Goal: Communication & Community: Connect with others

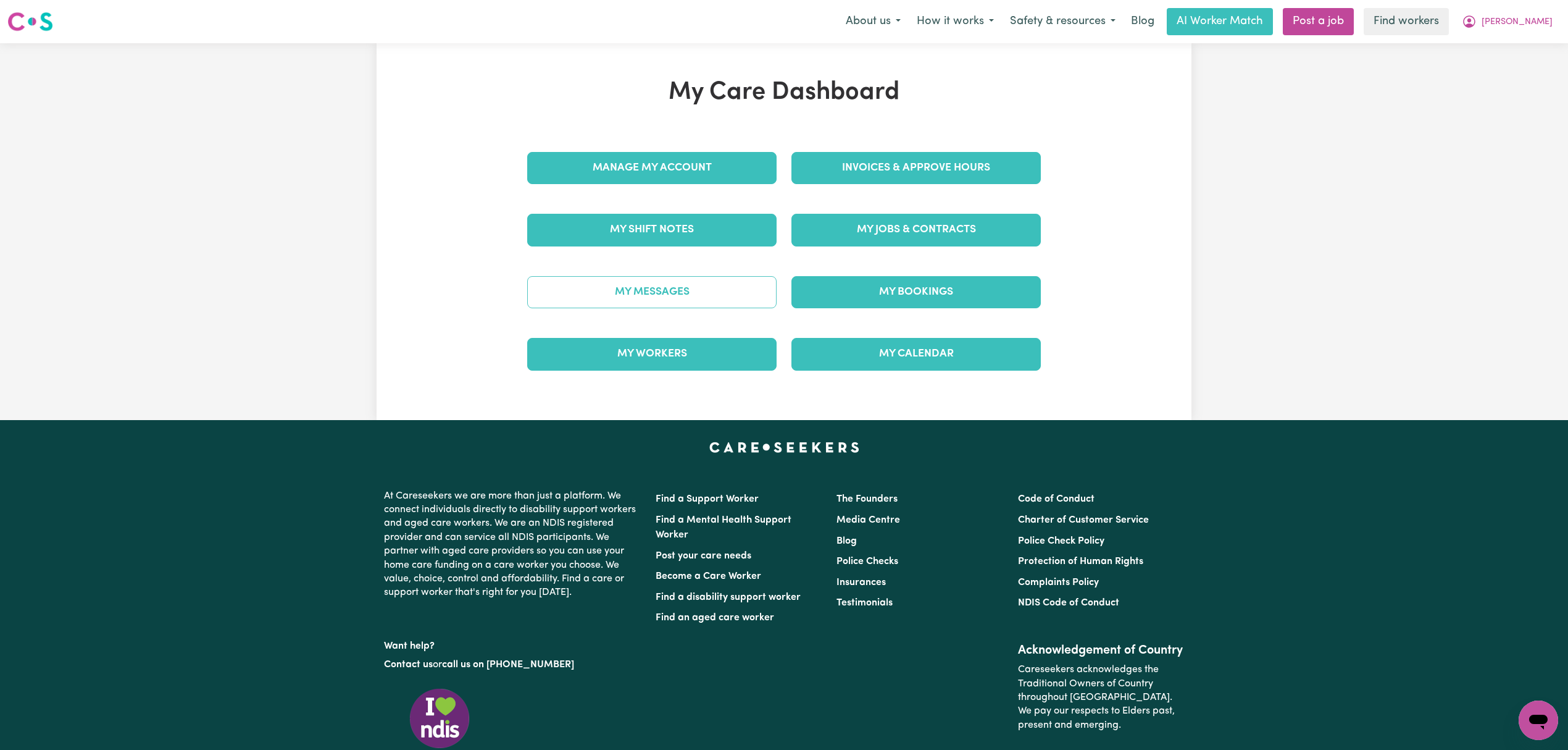
click at [747, 291] on link "My Messages" at bounding box center [651, 291] width 250 height 32
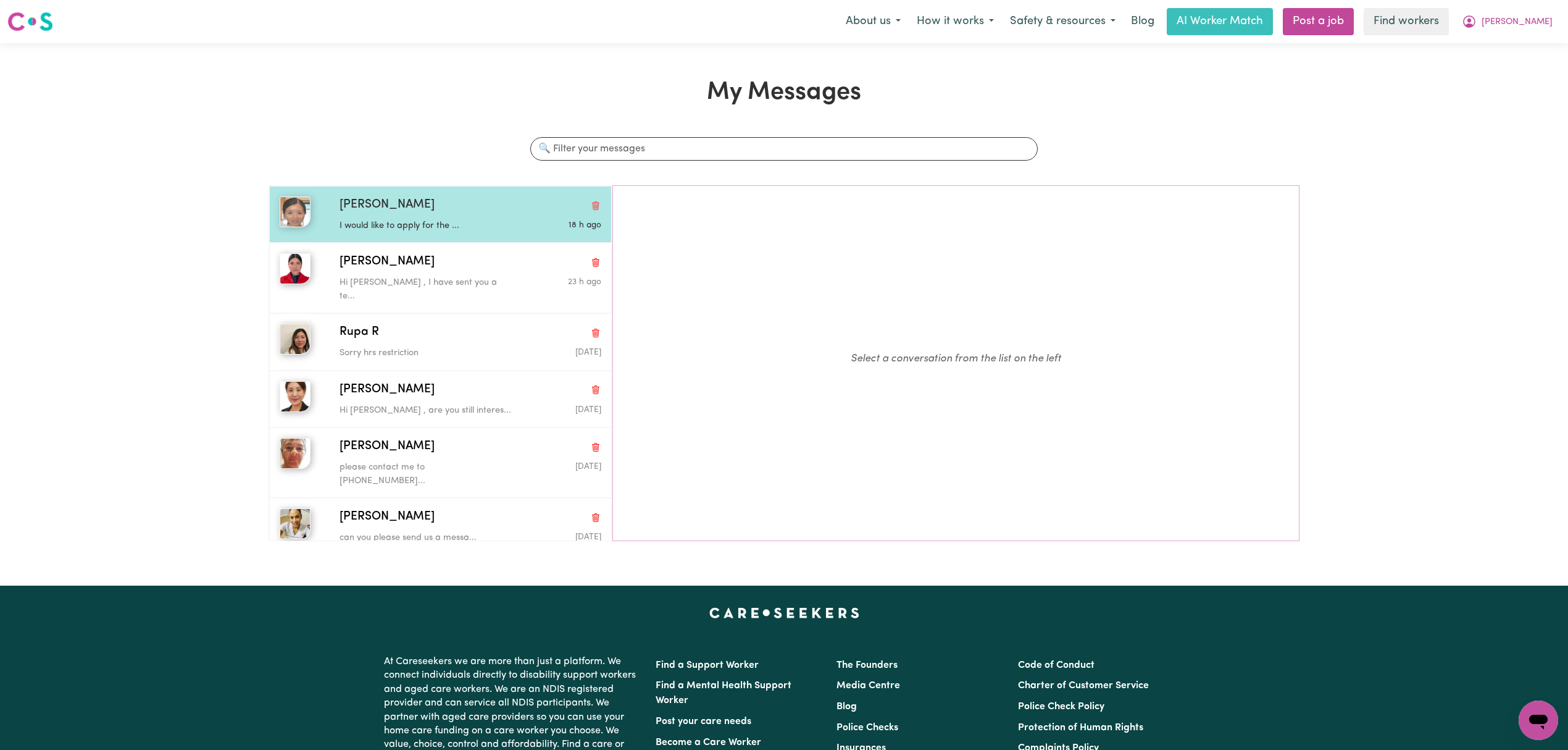
click at [476, 218] on div "I would like to apply for the ..." at bounding box center [426, 223] width 175 height 18
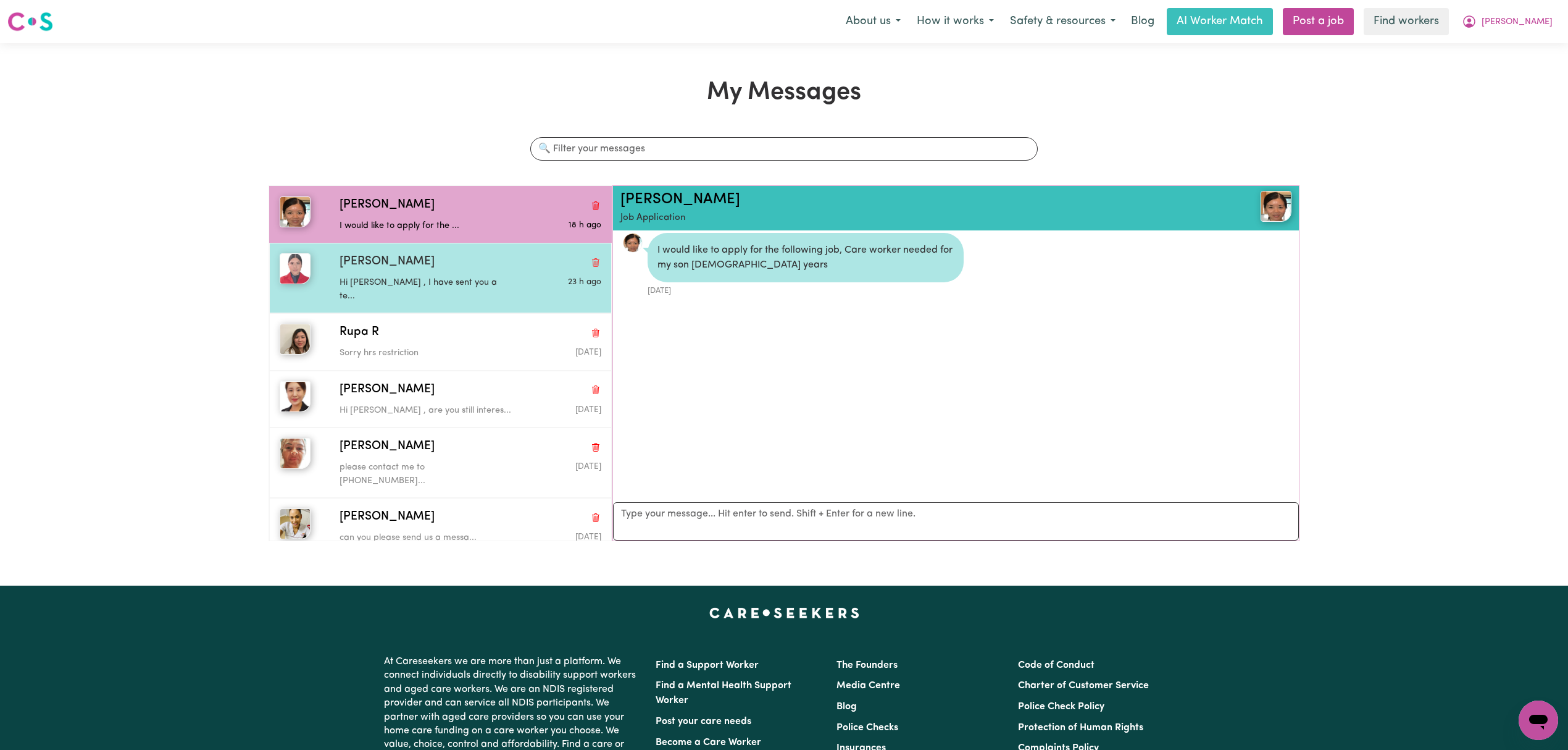
click at [467, 272] on div "Hi Gaby , I have sent you a te..." at bounding box center [426, 287] width 175 height 31
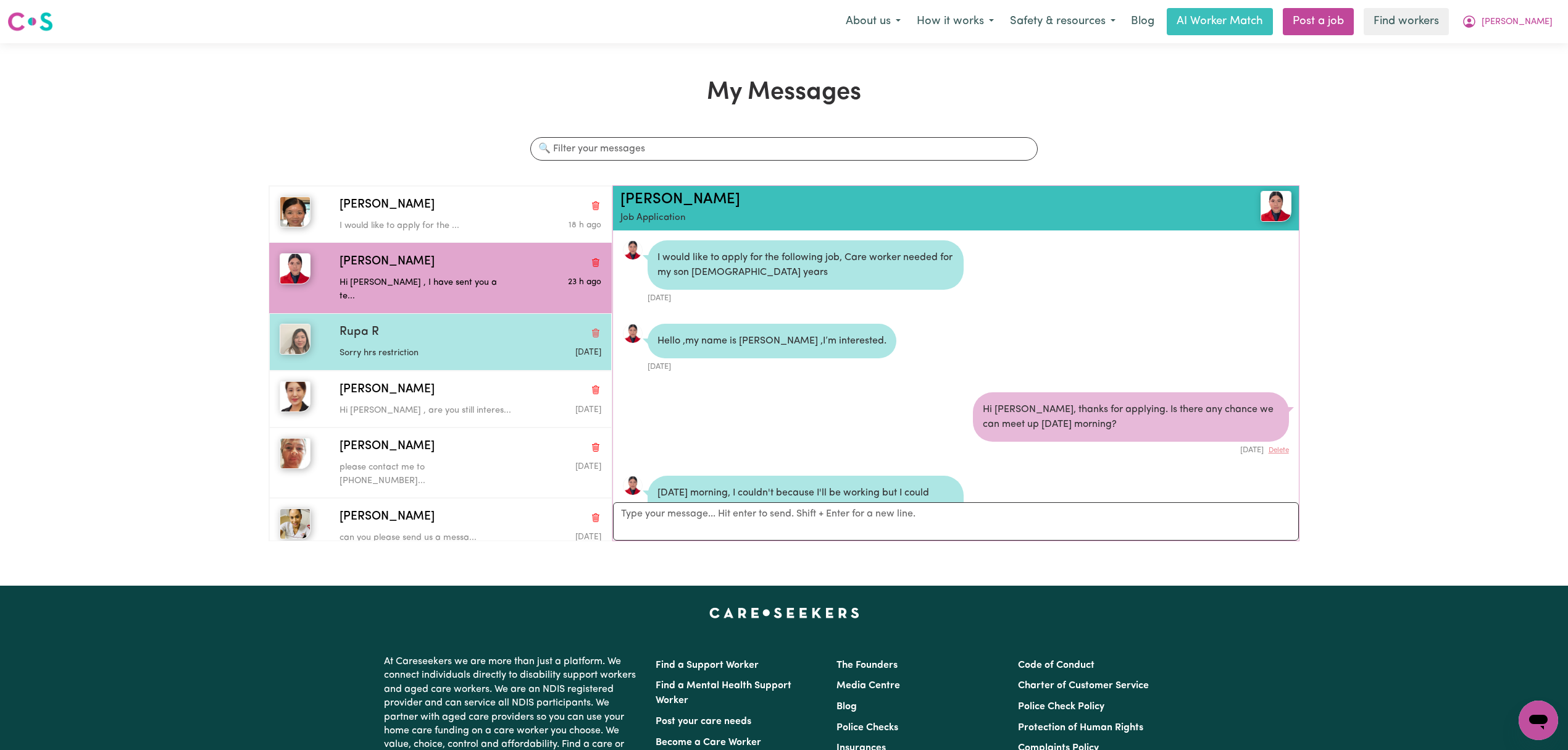
click at [455, 325] on div "Rupa R" at bounding box center [470, 332] width 262 height 18
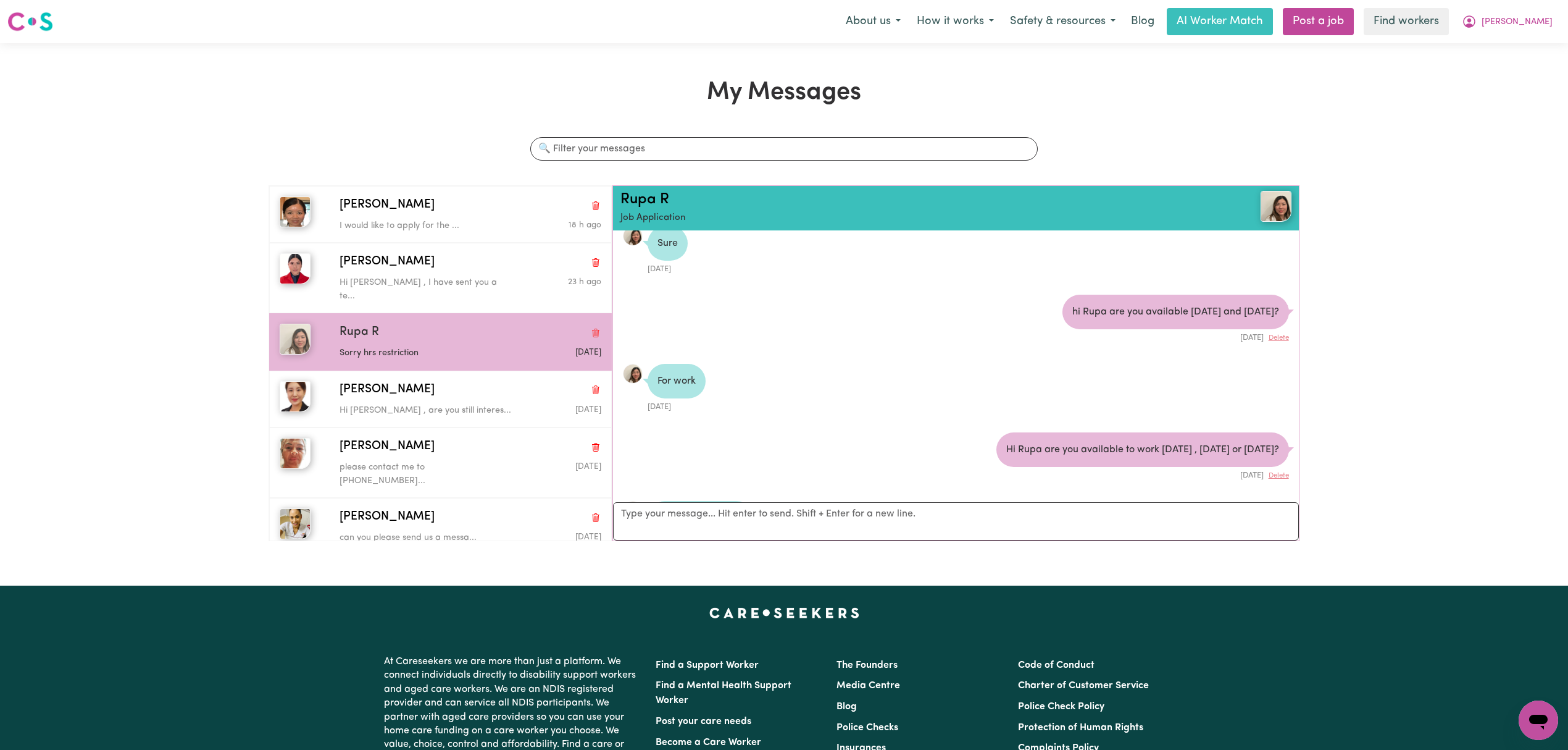
scroll to position [263, 0]
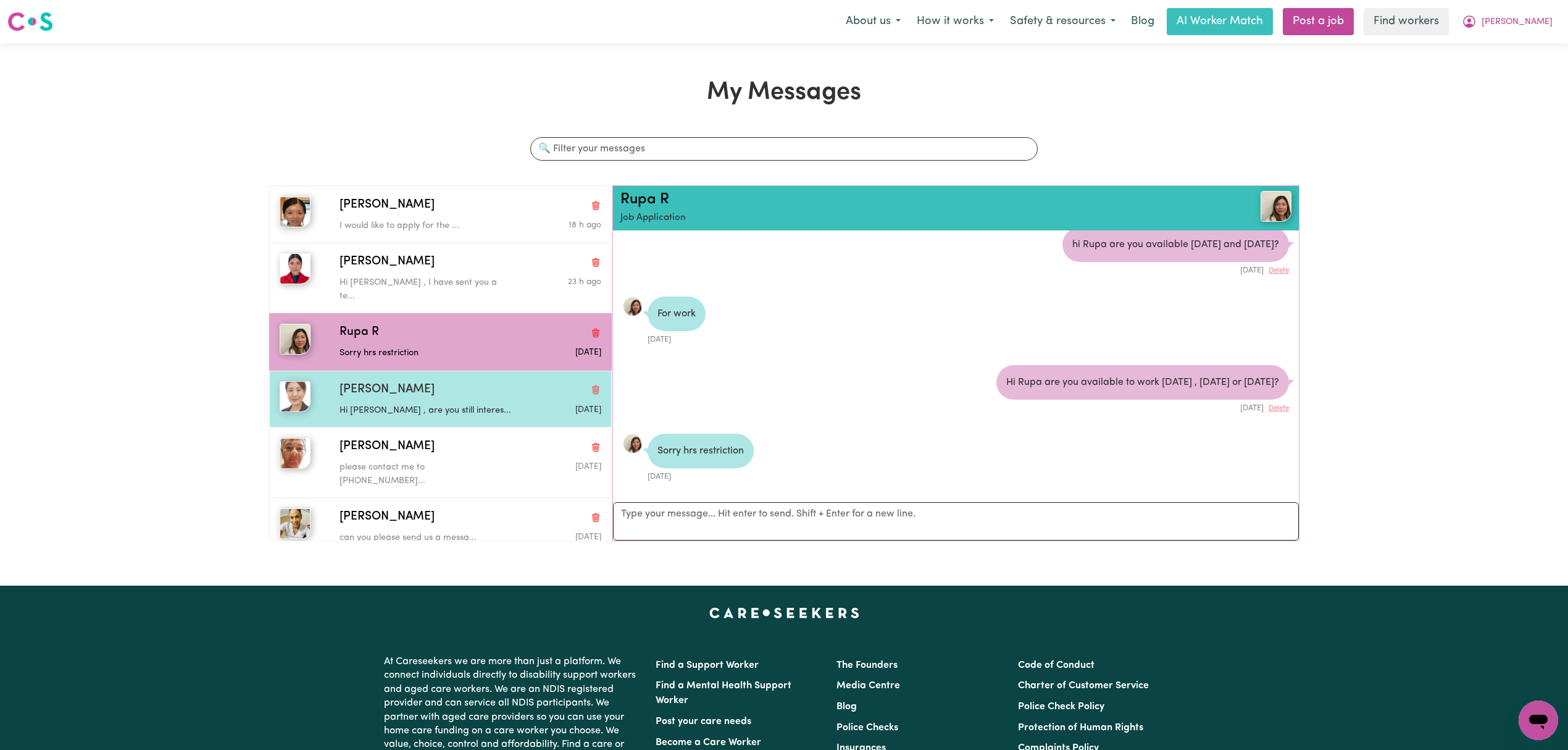
click at [430, 399] on div "Hi Jin , are you still interes..." at bounding box center [426, 408] width 175 height 18
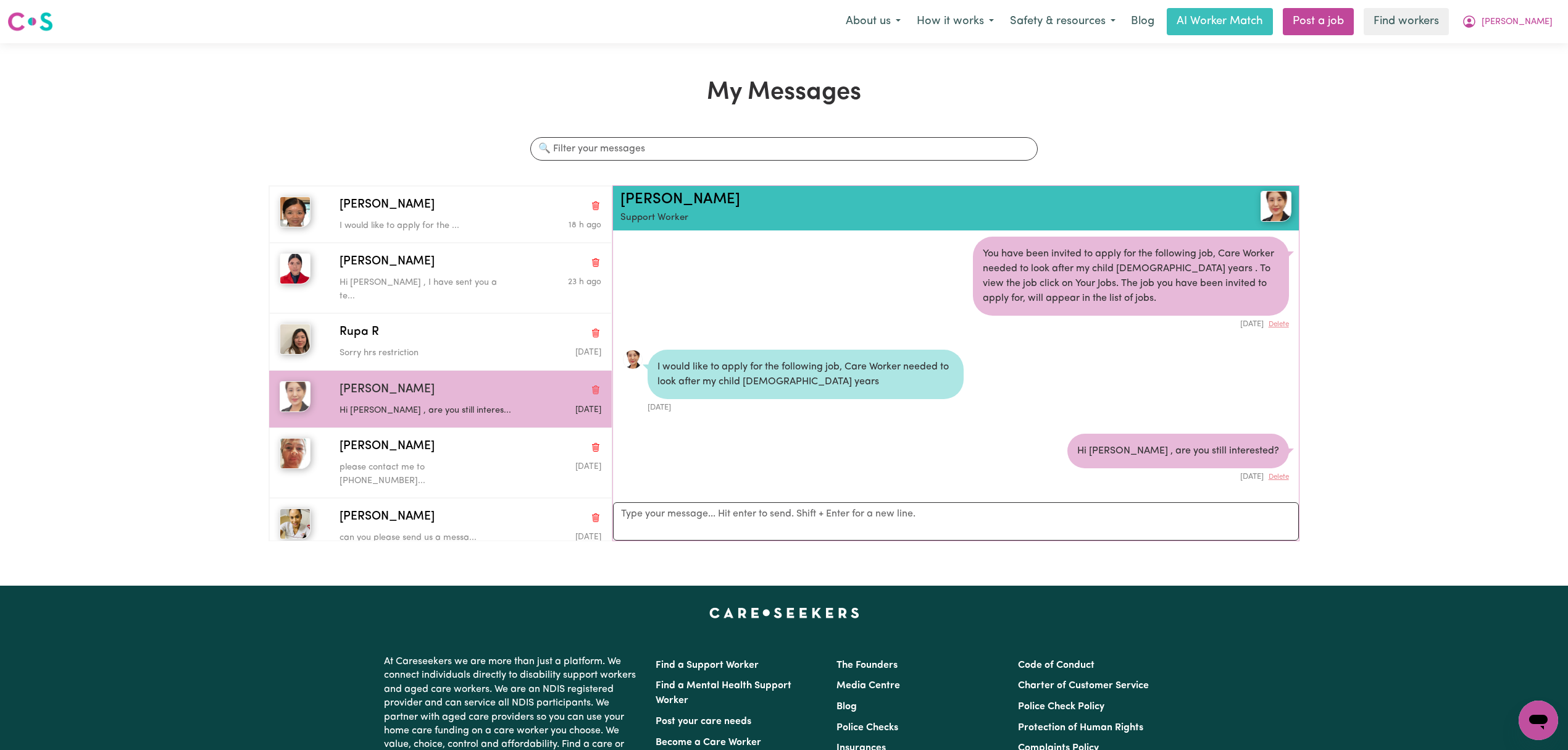
scroll to position [142, 0]
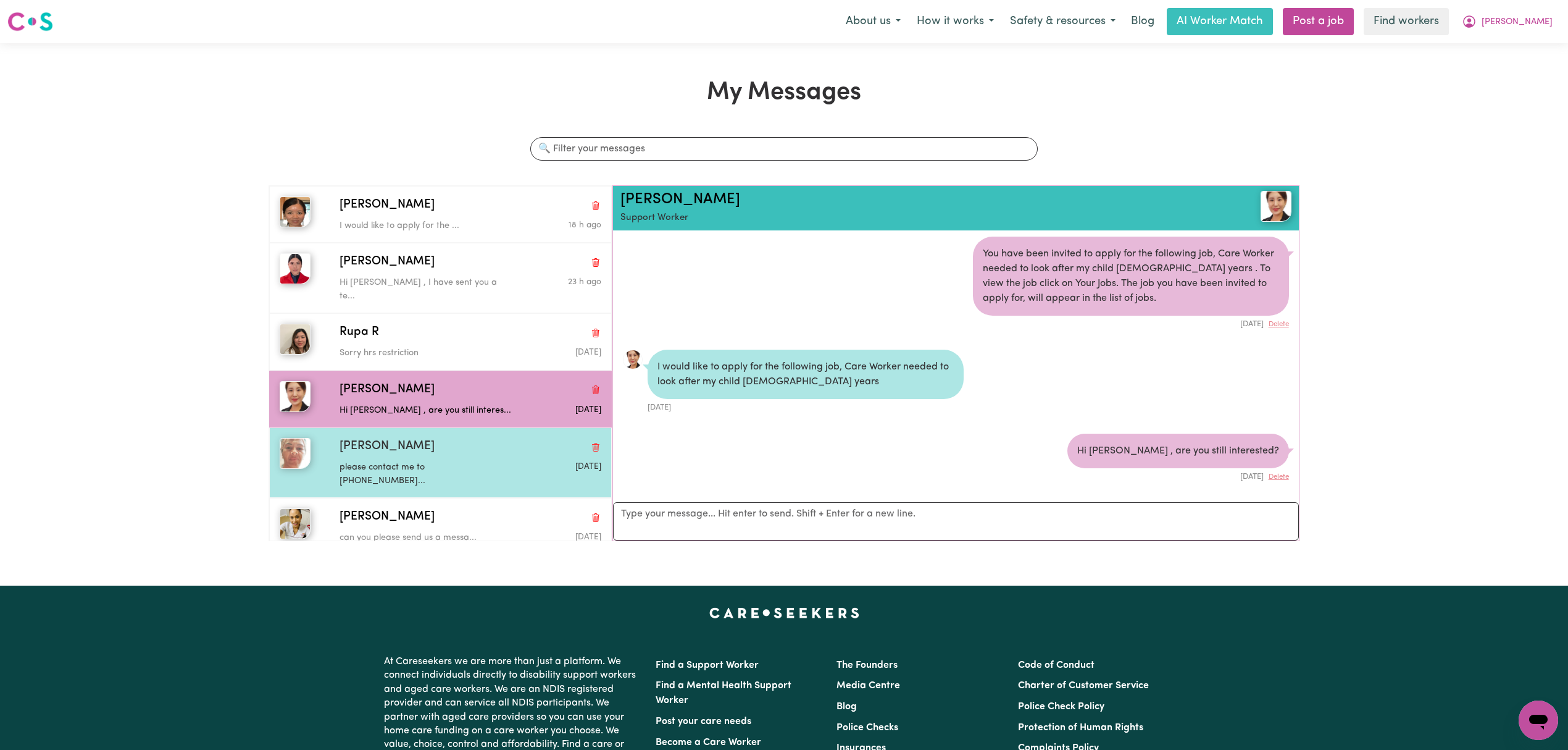
click at [475, 438] on div "Maria S" at bounding box center [470, 446] width 262 height 18
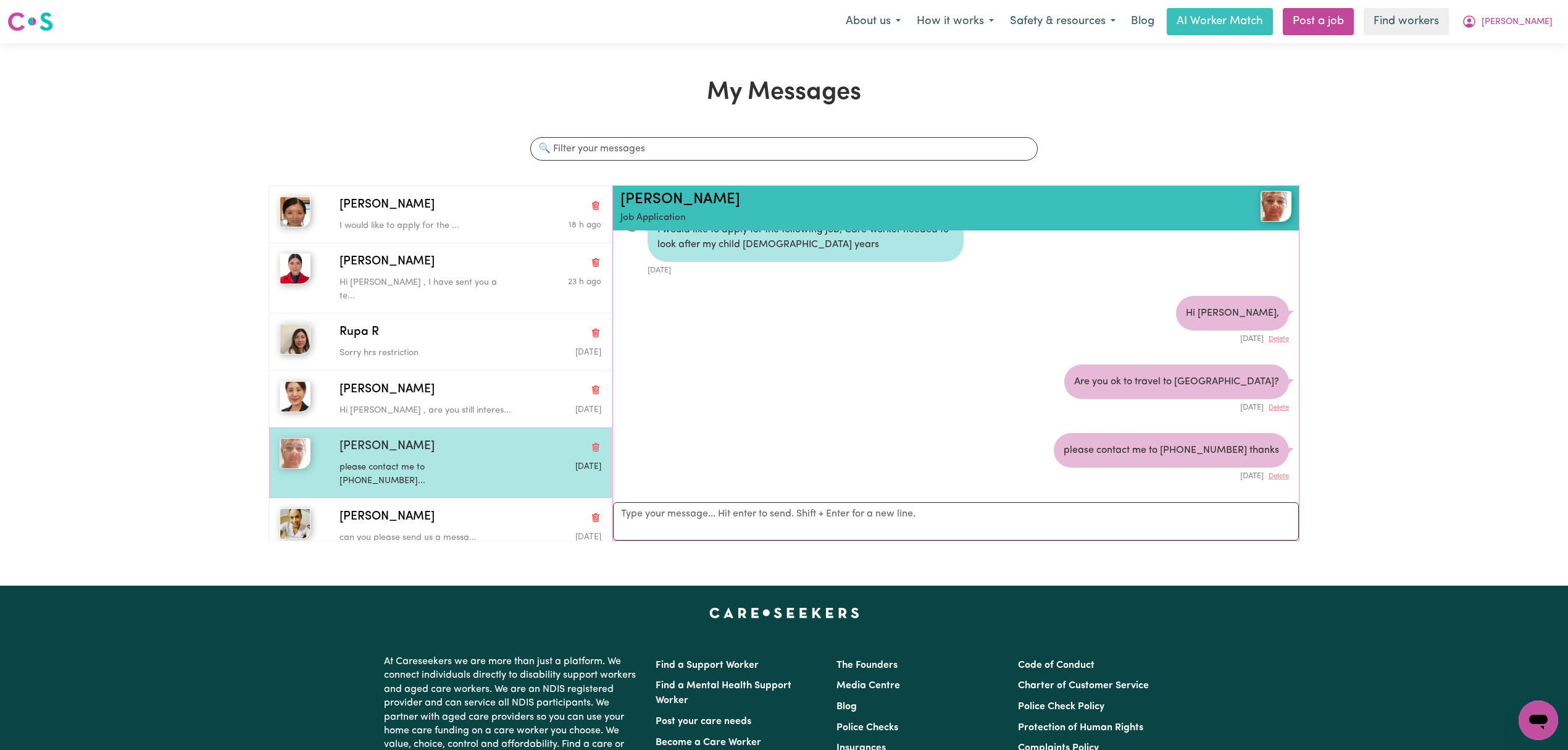
scroll to position [28, 0]
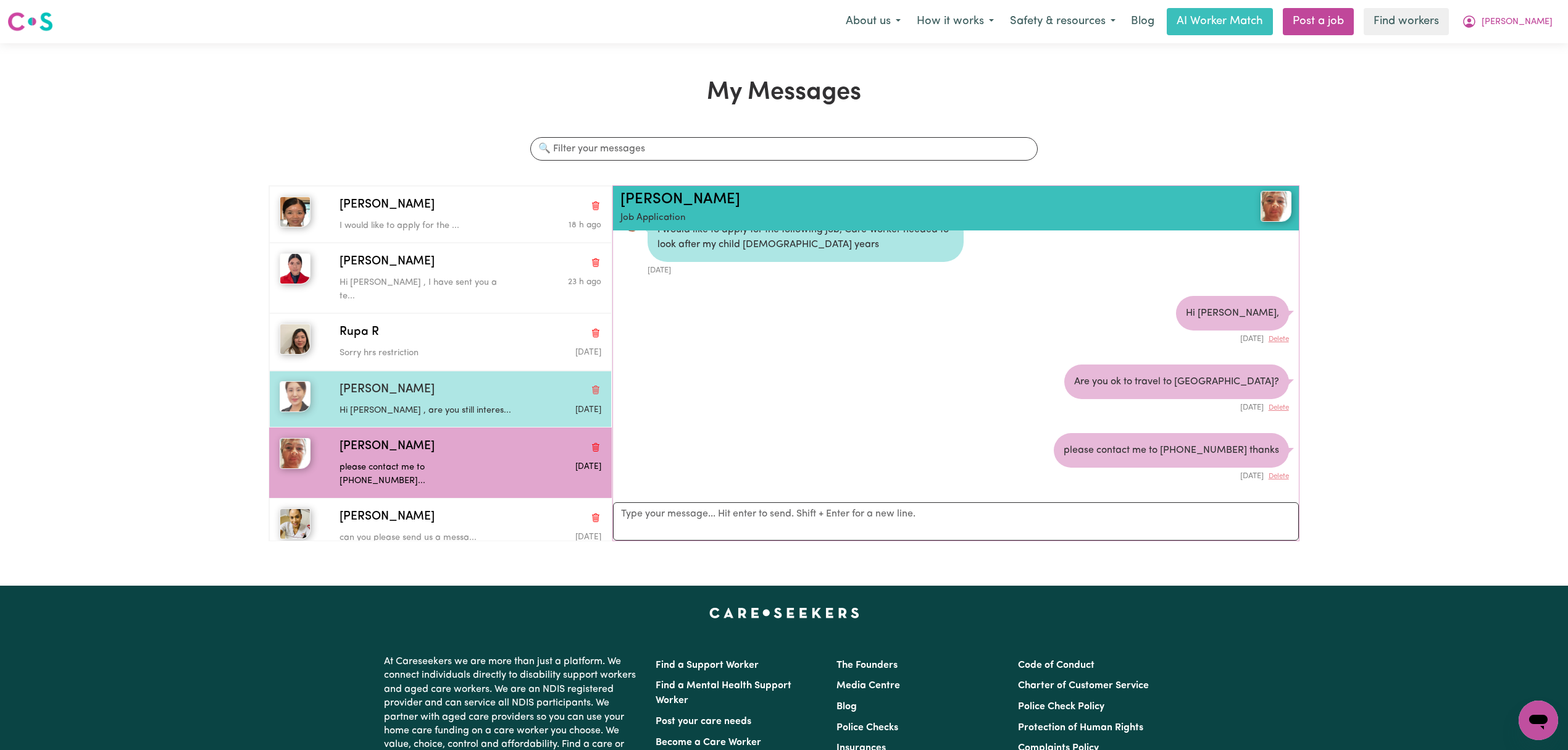
click at [479, 386] on div "Jin K" at bounding box center [470, 390] width 262 height 18
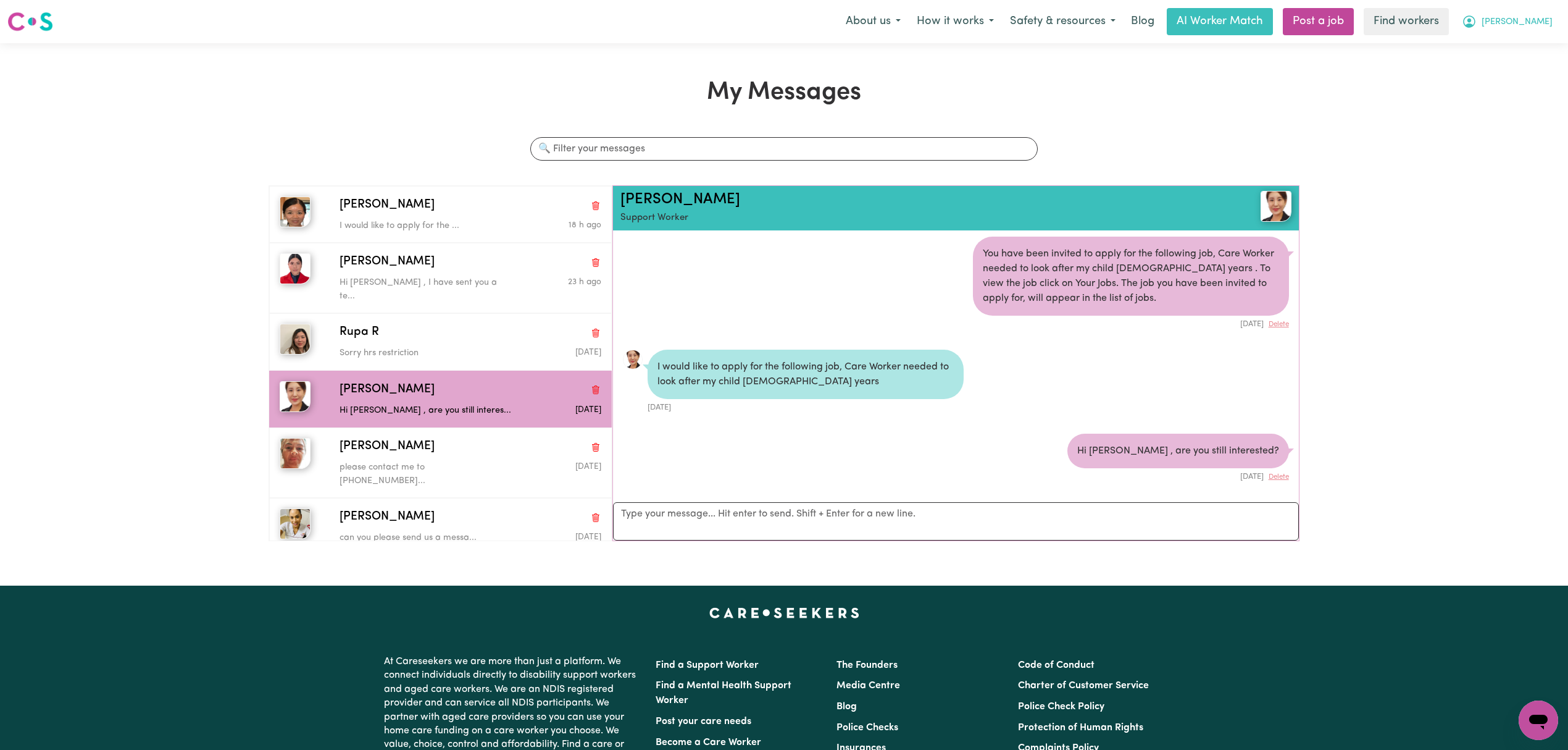
drag, startPoint x: 1557, startPoint y: 14, endPoint x: 1518, endPoint y: 30, distance: 42.2
click at [1554, 16] on button "[PERSON_NAME]" at bounding box center [1507, 22] width 107 height 26
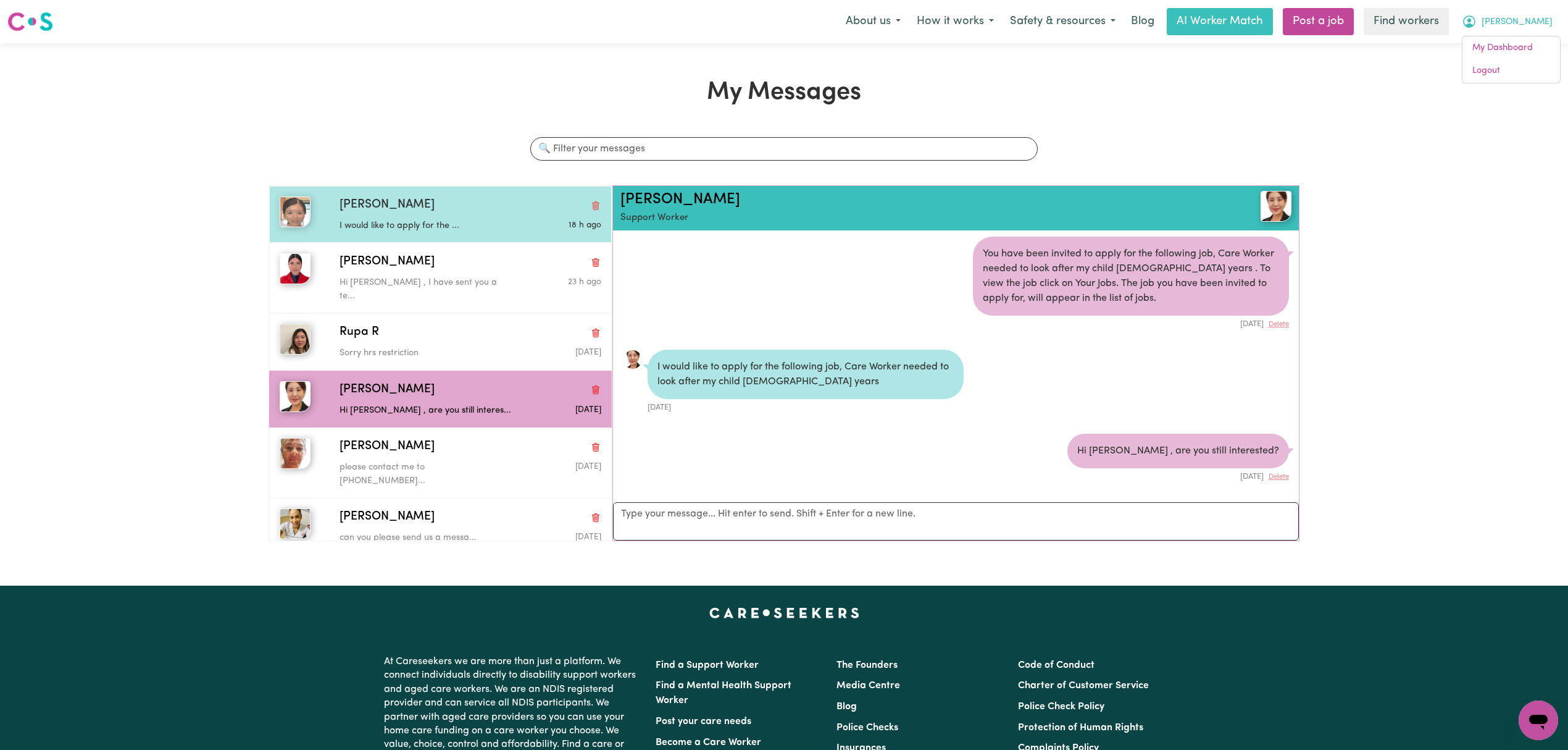
click at [486, 238] on div "Amy Y I would like to apply for the ... 18 h ago" at bounding box center [439, 214] width 342 height 57
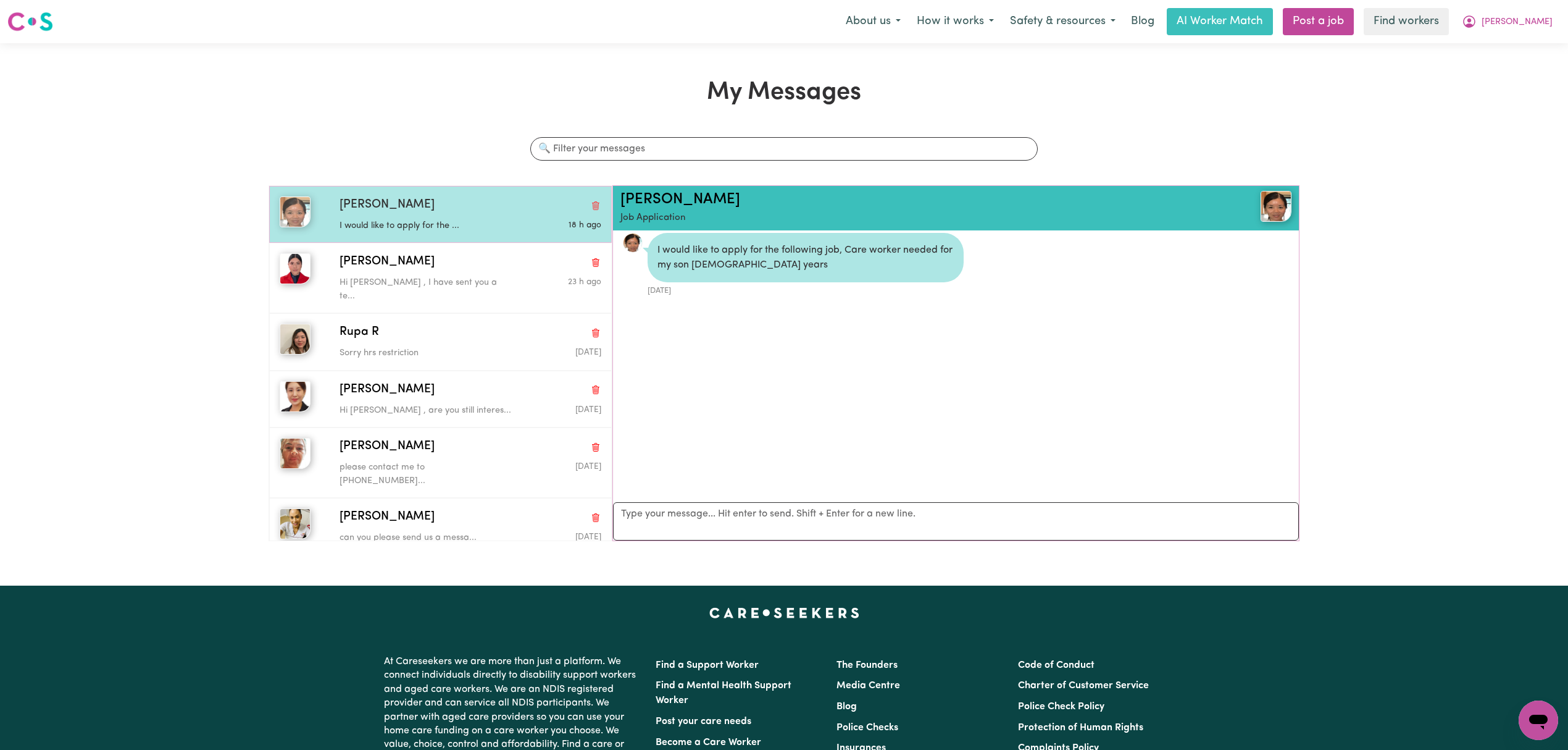
scroll to position [8, 0]
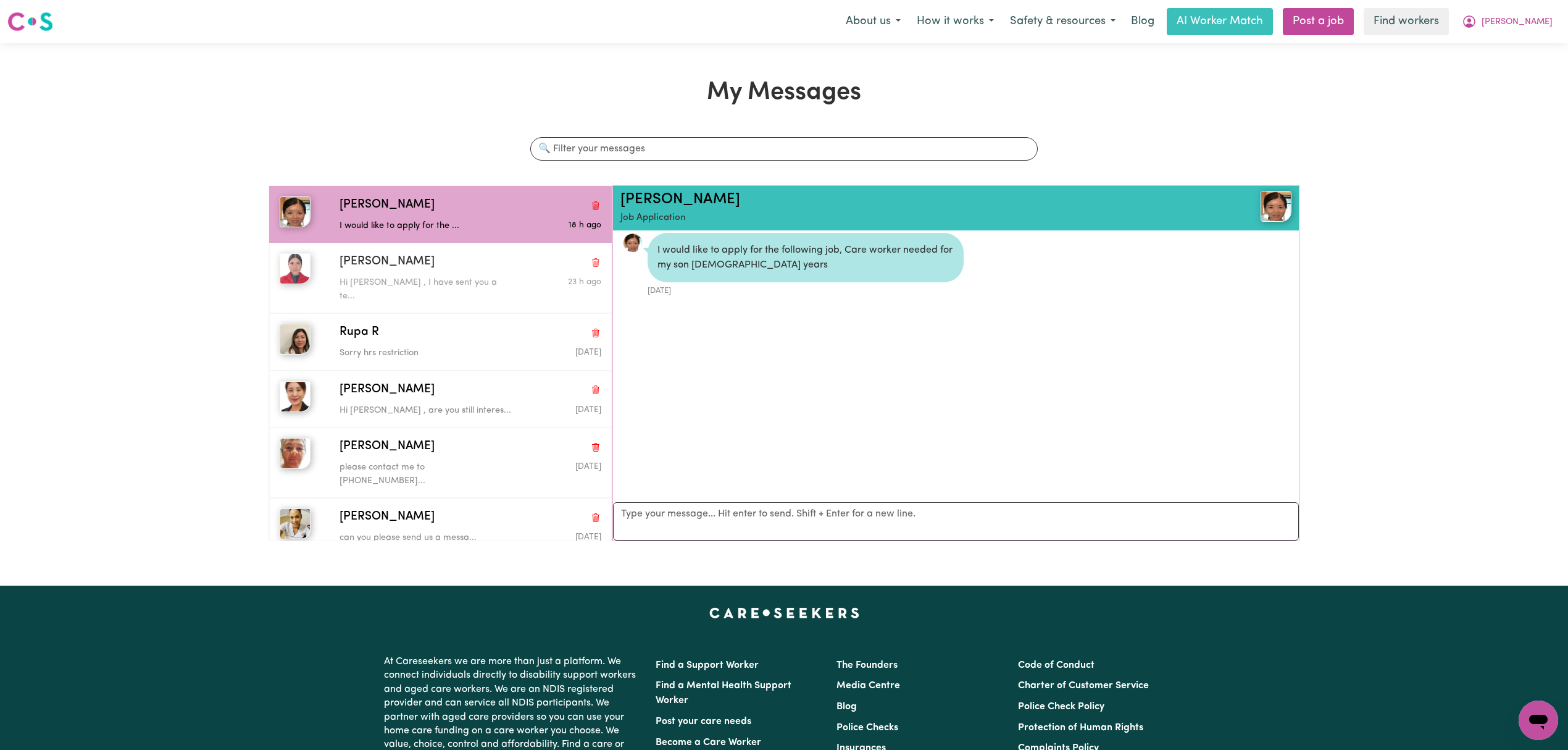
drag, startPoint x: 430, startPoint y: 270, endPoint x: 277, endPoint y: 38, distance: 277.9
click at [430, 271] on div "Gabriela B" at bounding box center [470, 262] width 262 height 18
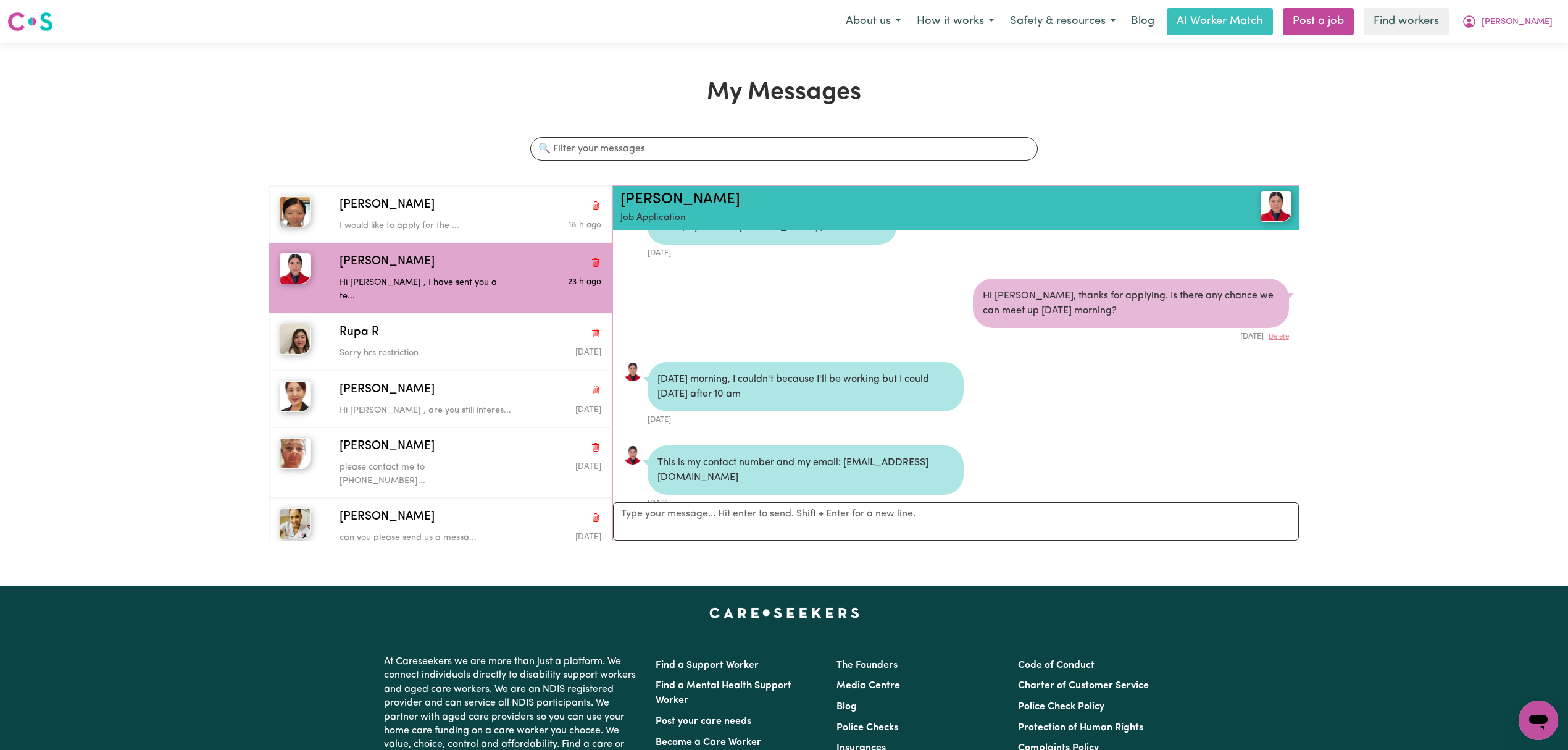
scroll to position [196, 0]
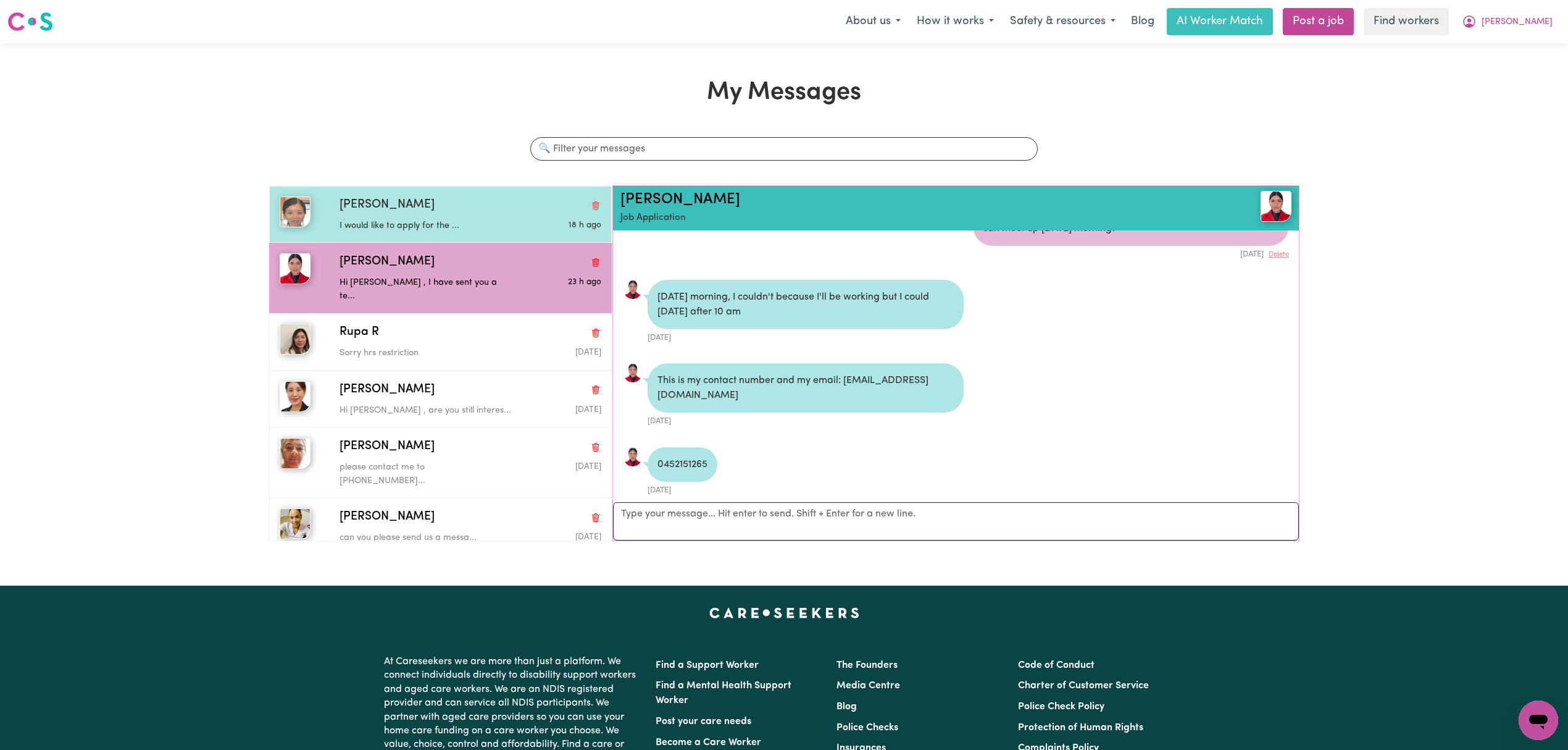
click at [420, 218] on div "I would like to apply for the ..." at bounding box center [426, 223] width 175 height 18
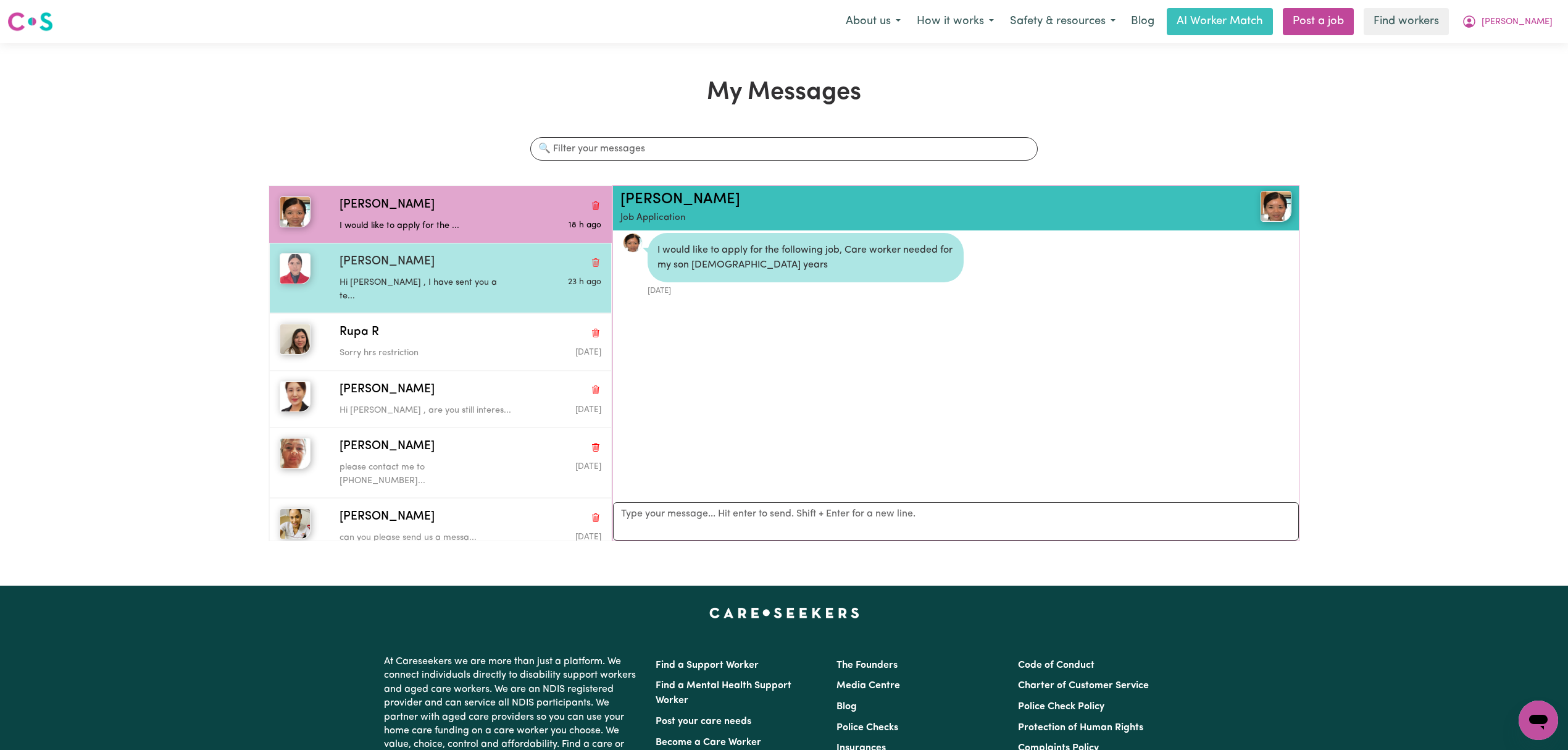
click at [403, 252] on div "Gabriela B Hi Gaby , I have sent you a te... 23 h ago" at bounding box center [439, 278] width 342 height 70
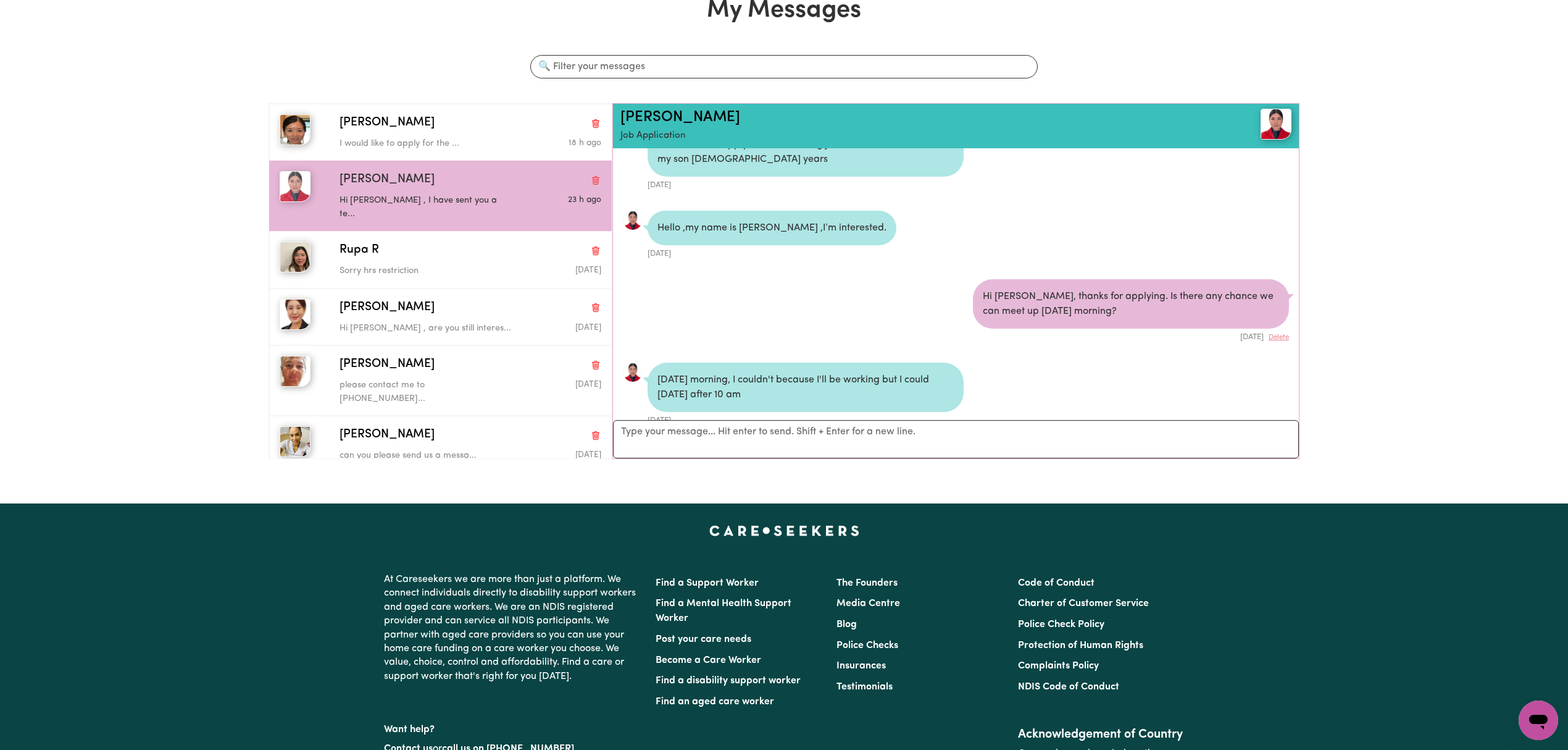
scroll to position [0, 0]
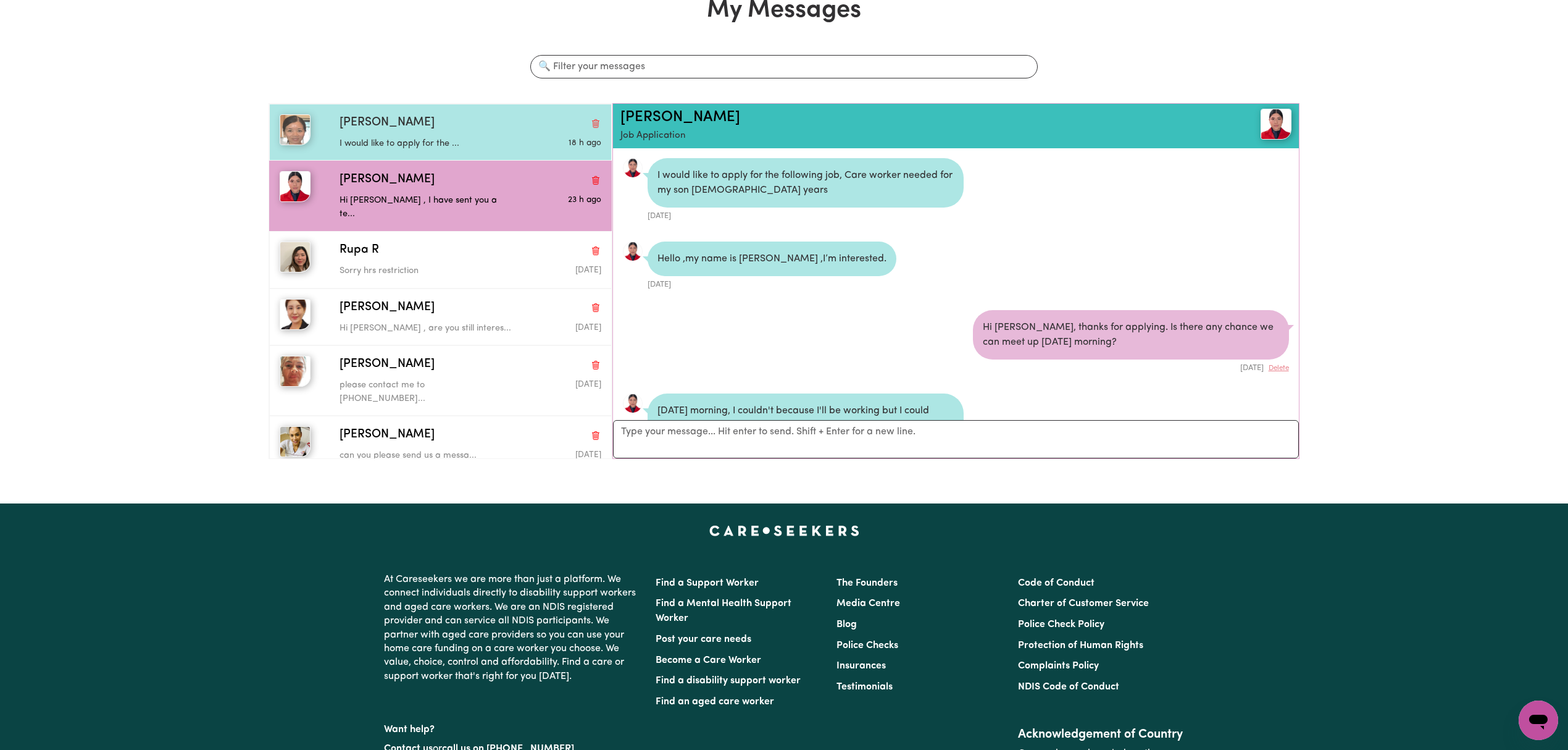
click at [430, 137] on p "I would like to apply for the ..." at bounding box center [426, 144] width 175 height 14
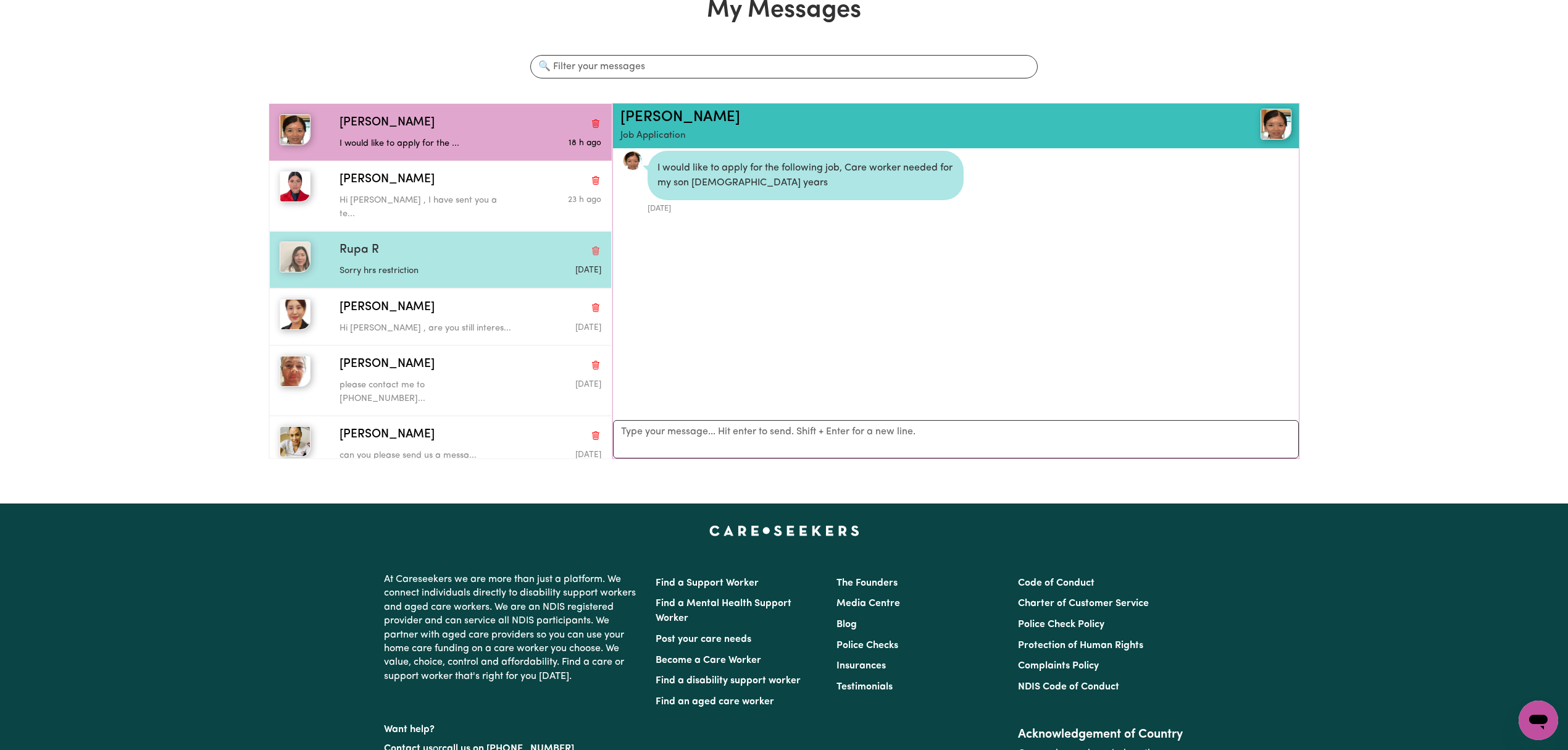
click at [420, 242] on div "Rupa R" at bounding box center [470, 251] width 262 height 18
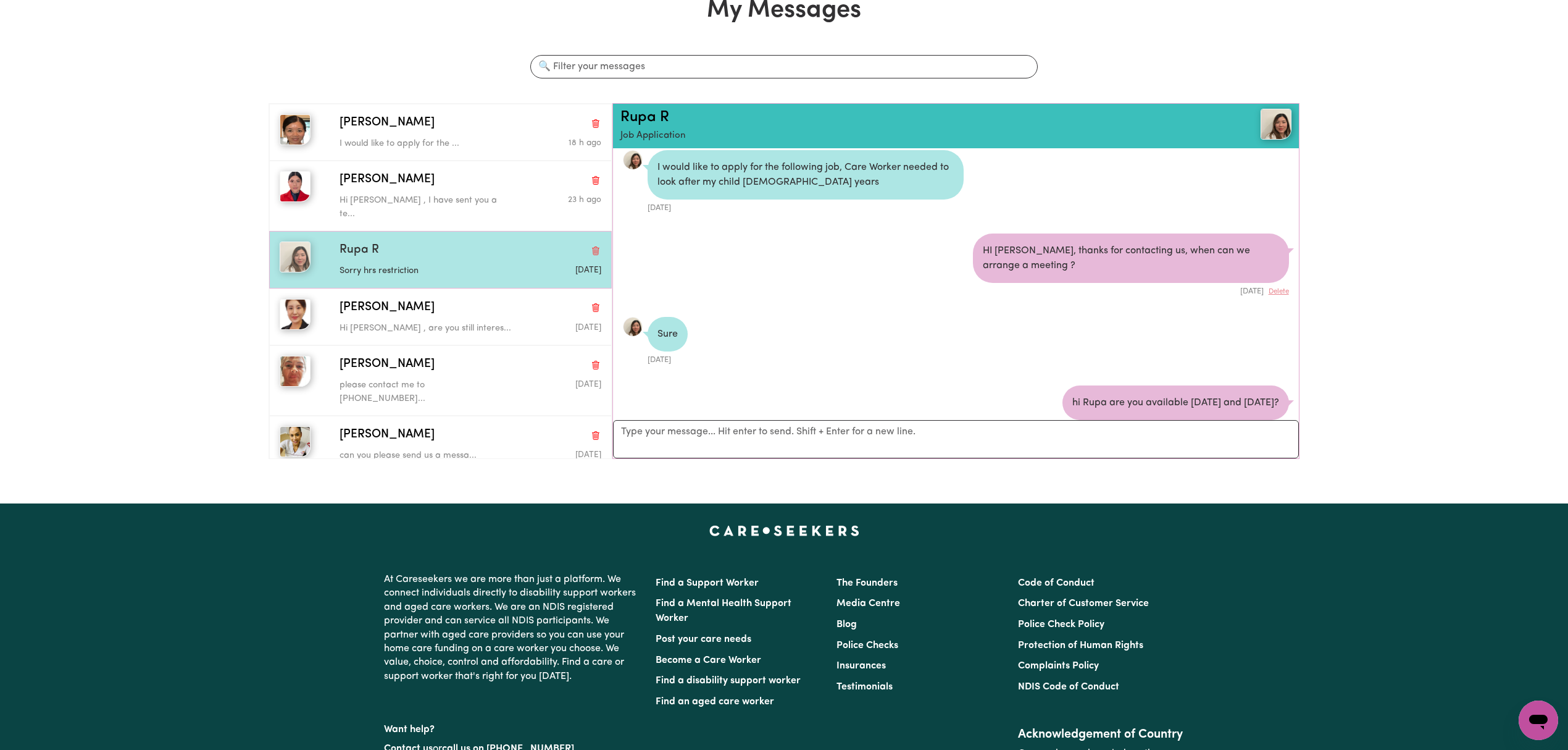
scroll to position [263, 0]
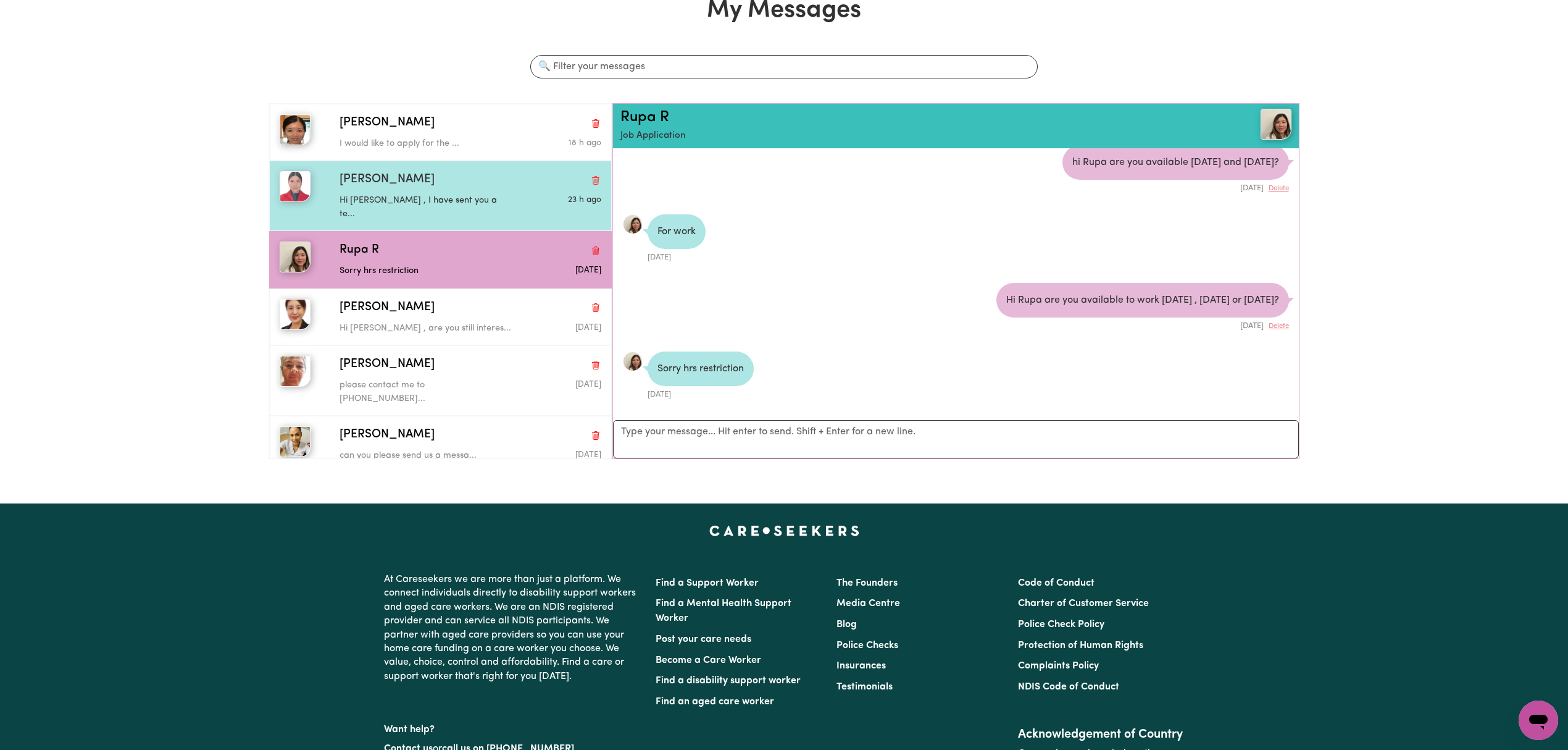
click at [450, 191] on div "Hi Gaby , I have sent you a te..." at bounding box center [426, 204] width 175 height 31
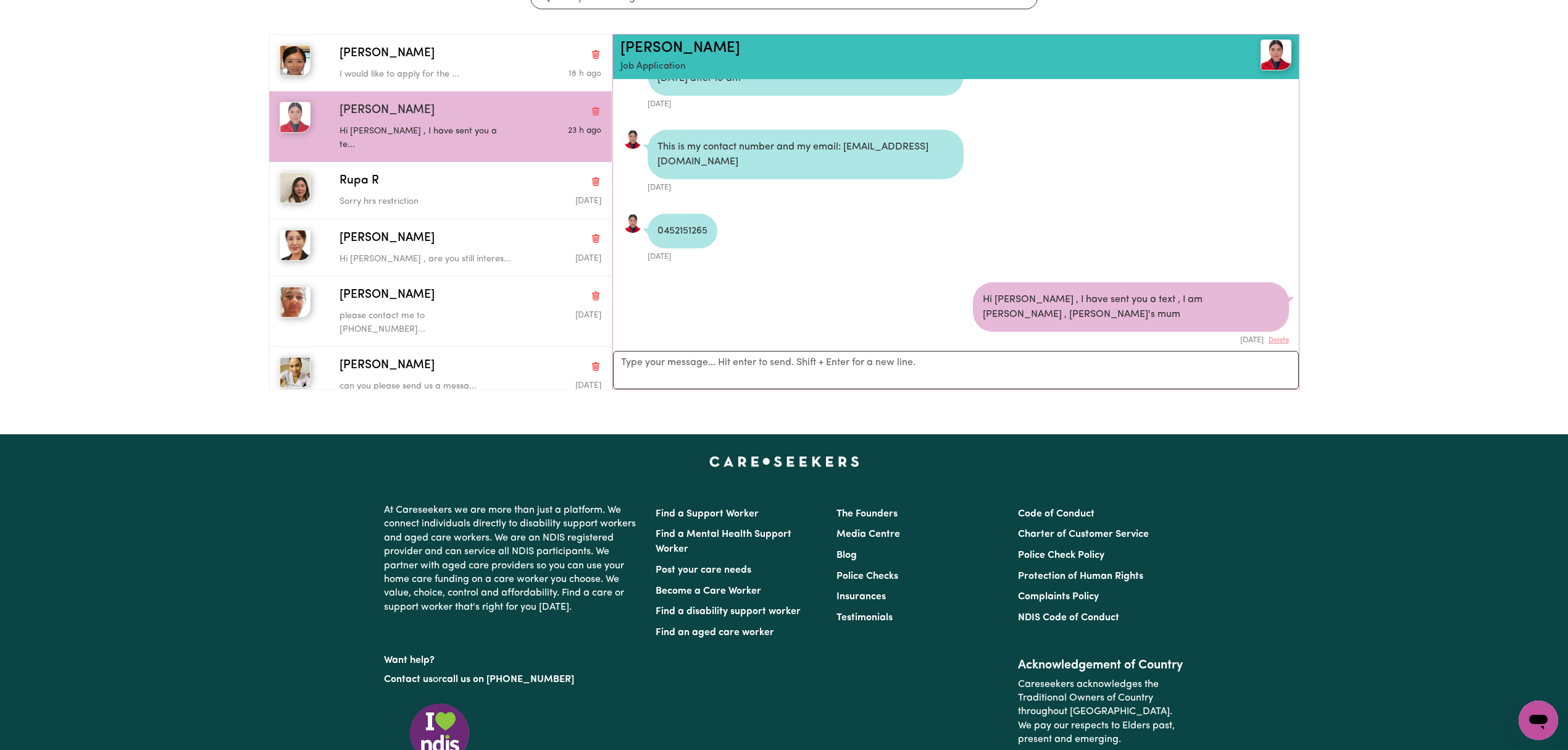
scroll to position [247, 0]
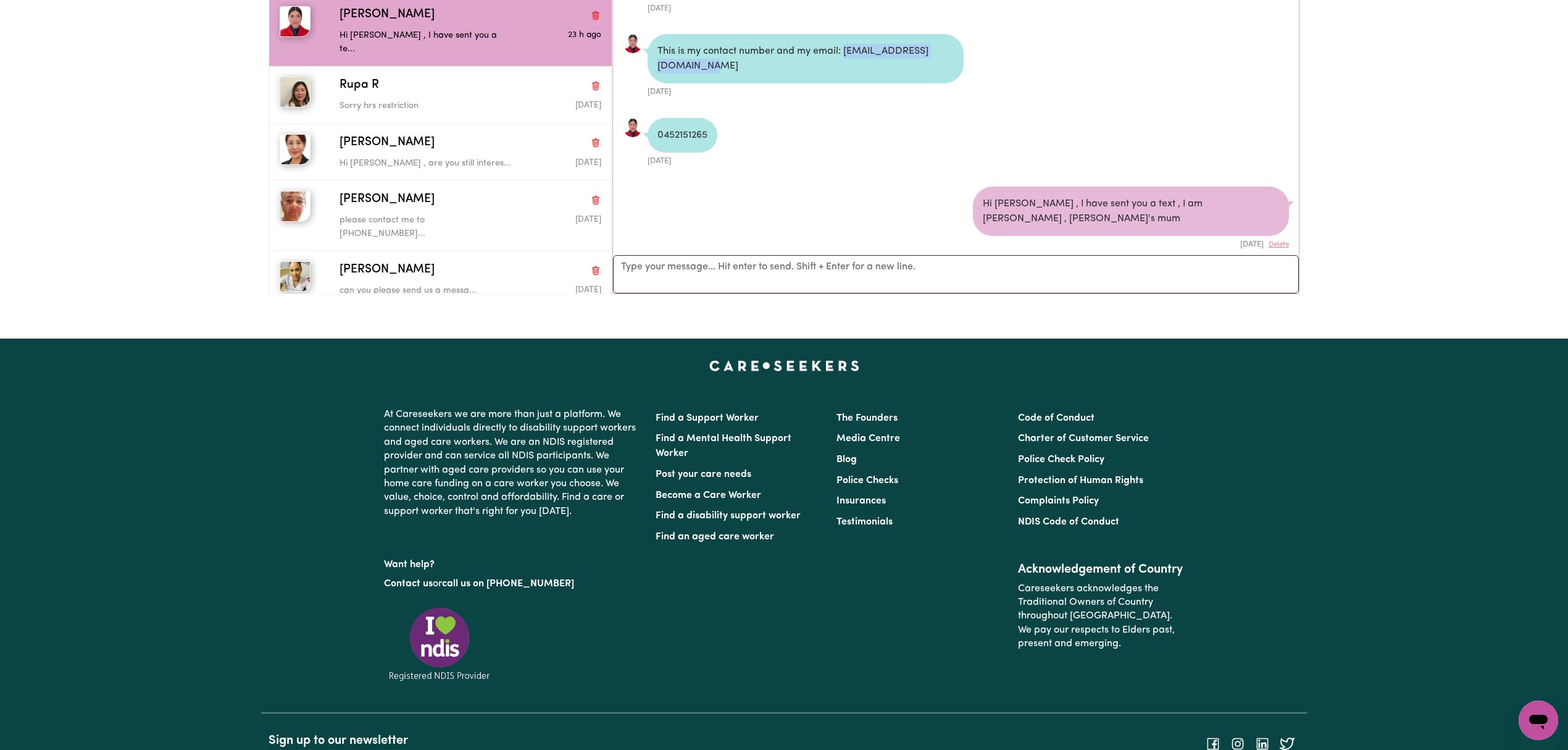
drag, startPoint x: 791, startPoint y: 68, endPoint x: 653, endPoint y: 77, distance: 138.3
click at [653, 77] on div "This is my contact number and my email: Gabrielabpss.15@gmail.com" at bounding box center [805, 58] width 316 height 50
copy div "[EMAIL_ADDRESS][DOMAIN_NAME]"
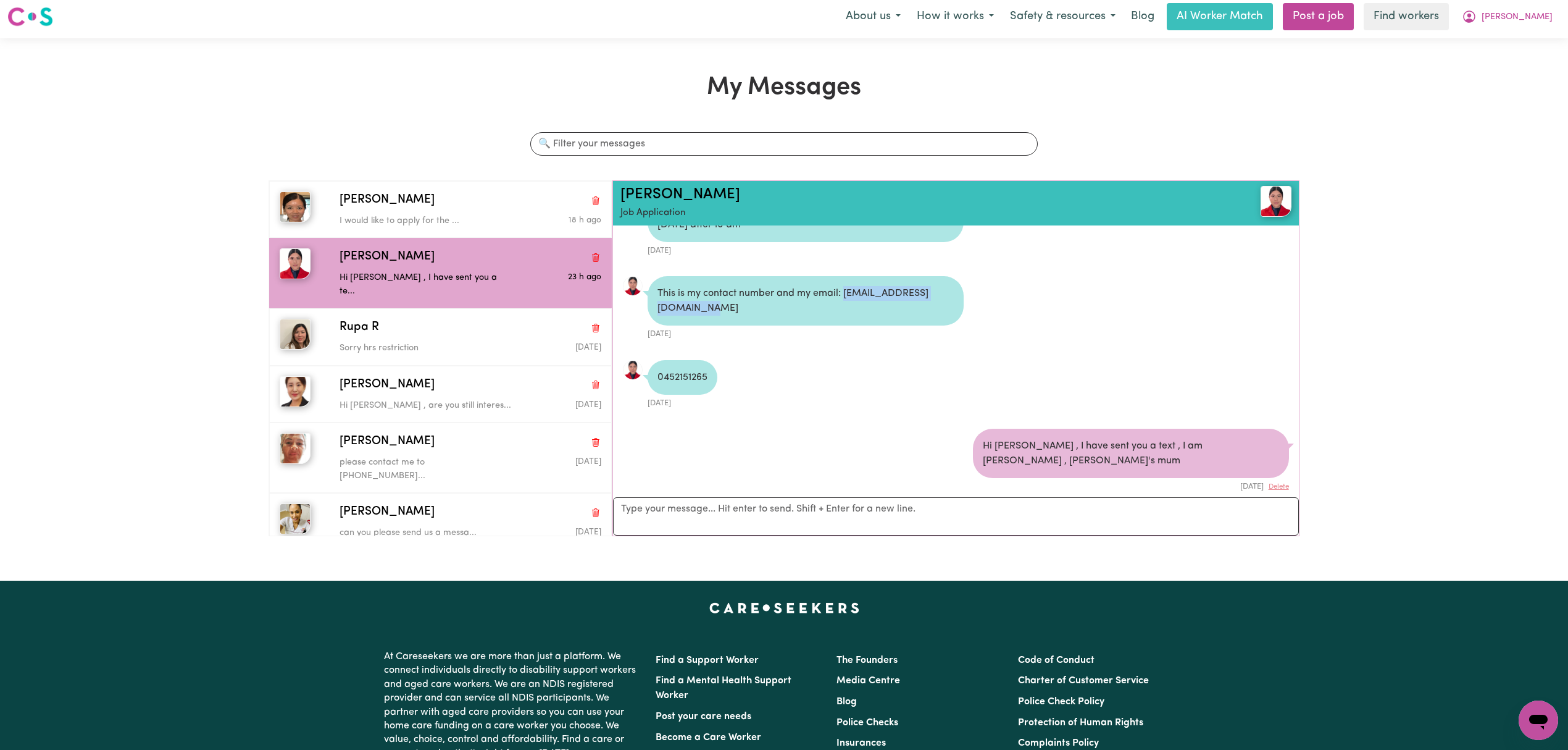
scroll to position [0, 0]
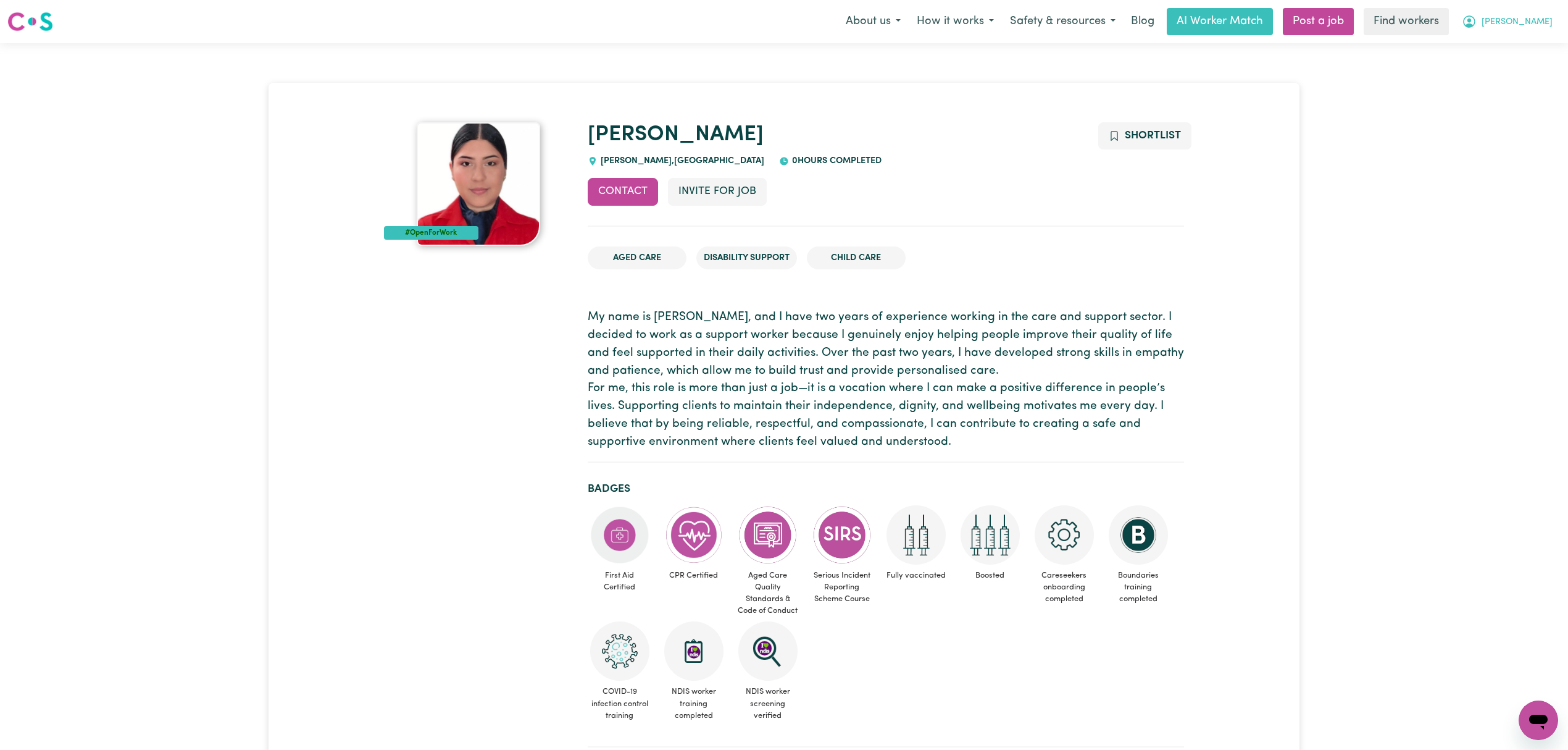
click at [1532, 6] on nav "Menu About us How it works Safety & resources Blog AI Worker Match Post a job F…" at bounding box center [784, 22] width 1568 height 44
drag, startPoint x: 1529, startPoint y: 12, endPoint x: 1525, endPoint y: 29, distance: 17.5
click at [1529, 13] on button "[PERSON_NAME]" at bounding box center [1507, 22] width 107 height 26
click at [1511, 71] on link "Logout" at bounding box center [1511, 70] width 97 height 23
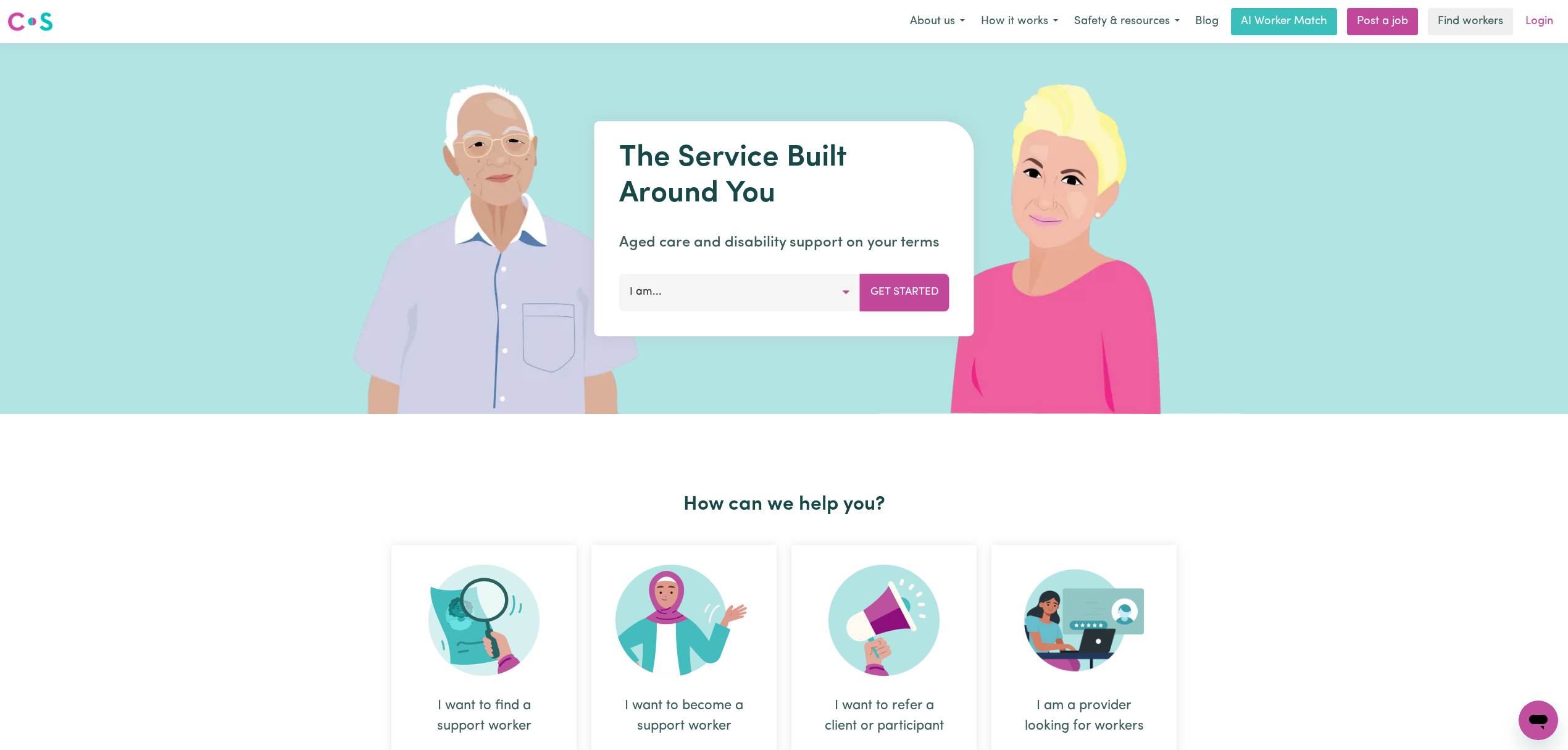
click at [1534, 24] on link "Login" at bounding box center [1538, 21] width 43 height 27
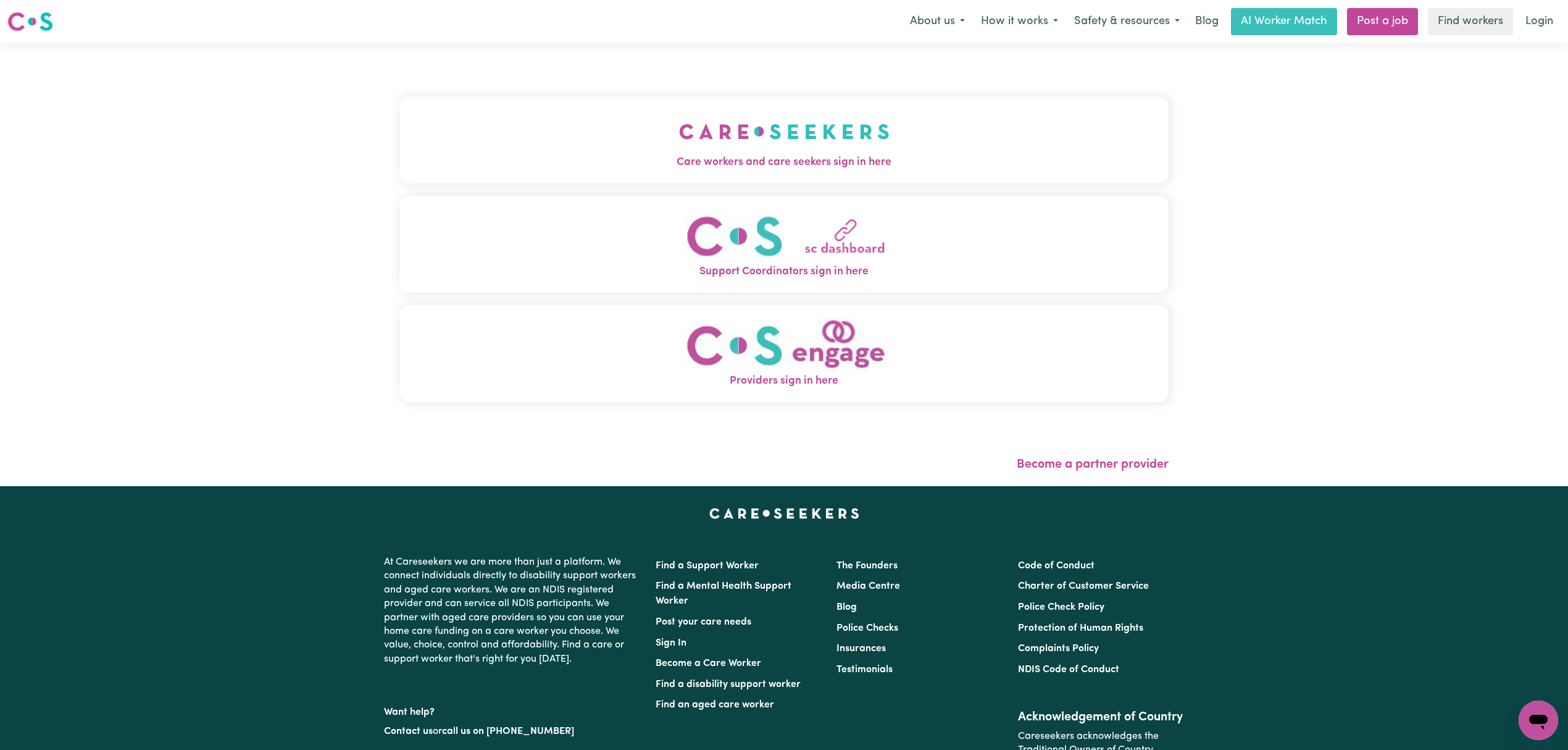
click at [551, 158] on span "Care workers and care seekers sign in here" at bounding box center [784, 162] width 769 height 16
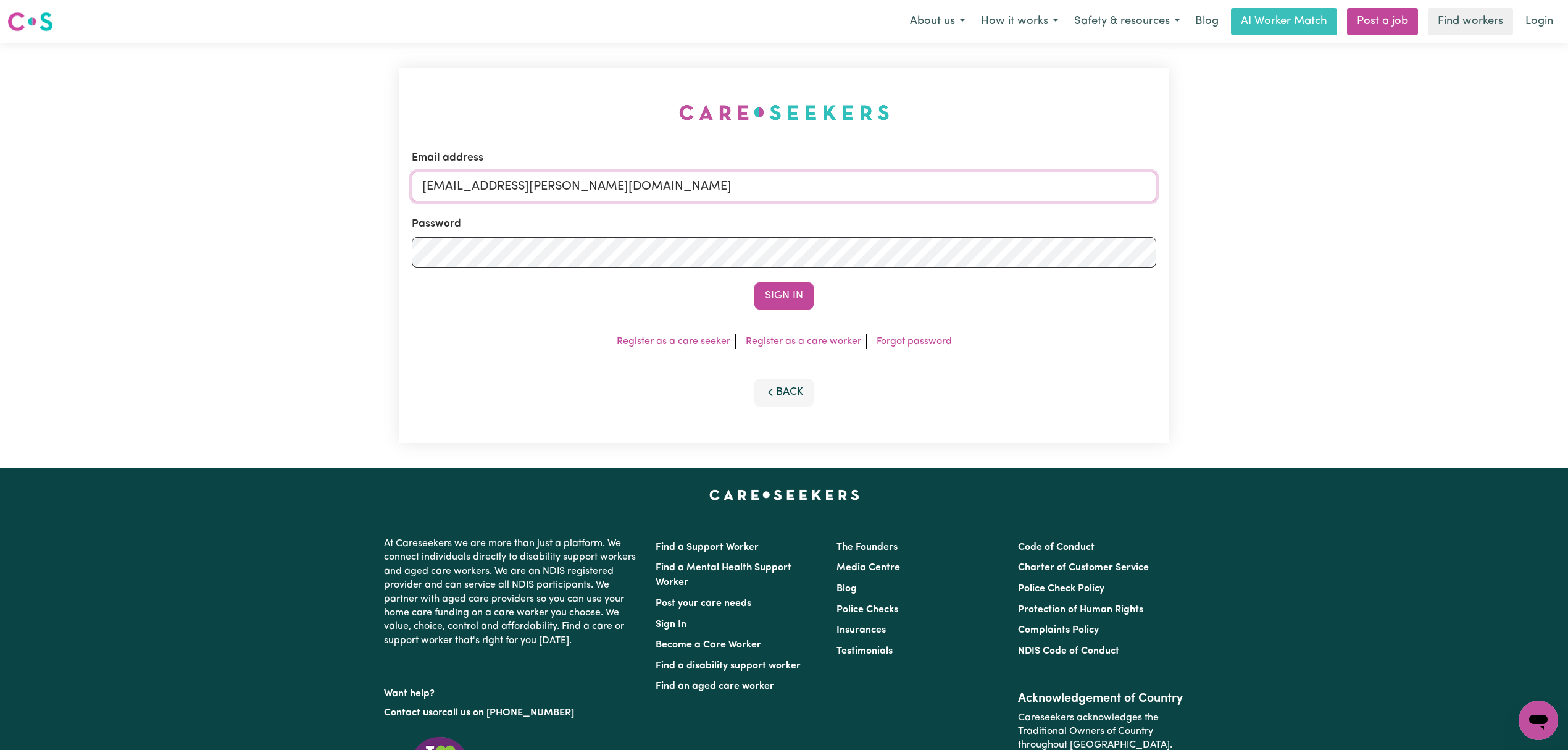
drag, startPoint x: 546, startPoint y: 193, endPoint x: 531, endPoint y: 185, distance: 17.0
click at [546, 193] on input "[EMAIL_ADDRESS][PERSON_NAME][DOMAIN_NAME]" at bounding box center [784, 186] width 744 height 30
drag, startPoint x: 490, startPoint y: 191, endPoint x: 823, endPoint y: 194, distance: 333.0
click at [823, 194] on input "[EMAIL_ADDRESS][PERSON_NAME][DOMAIN_NAME]" at bounding box center [784, 186] width 744 height 30
paste input "[EMAIL_ADDRESS][DOMAIN_NAME]"
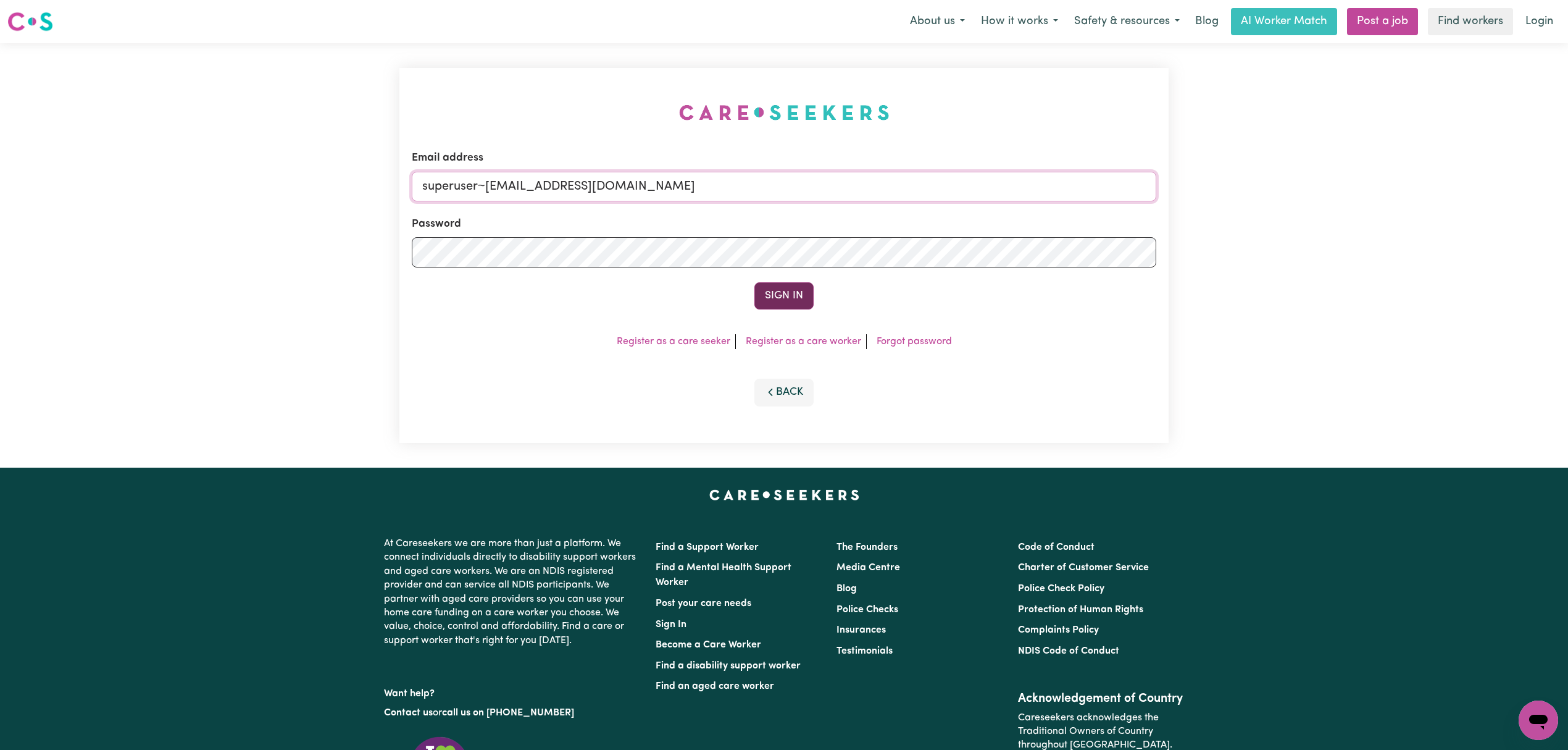
type input "superuser~[EMAIL_ADDRESS][DOMAIN_NAME]"
click at [785, 291] on button "Sign In" at bounding box center [784, 295] width 59 height 27
